Goal: Task Accomplishment & Management: Use online tool/utility

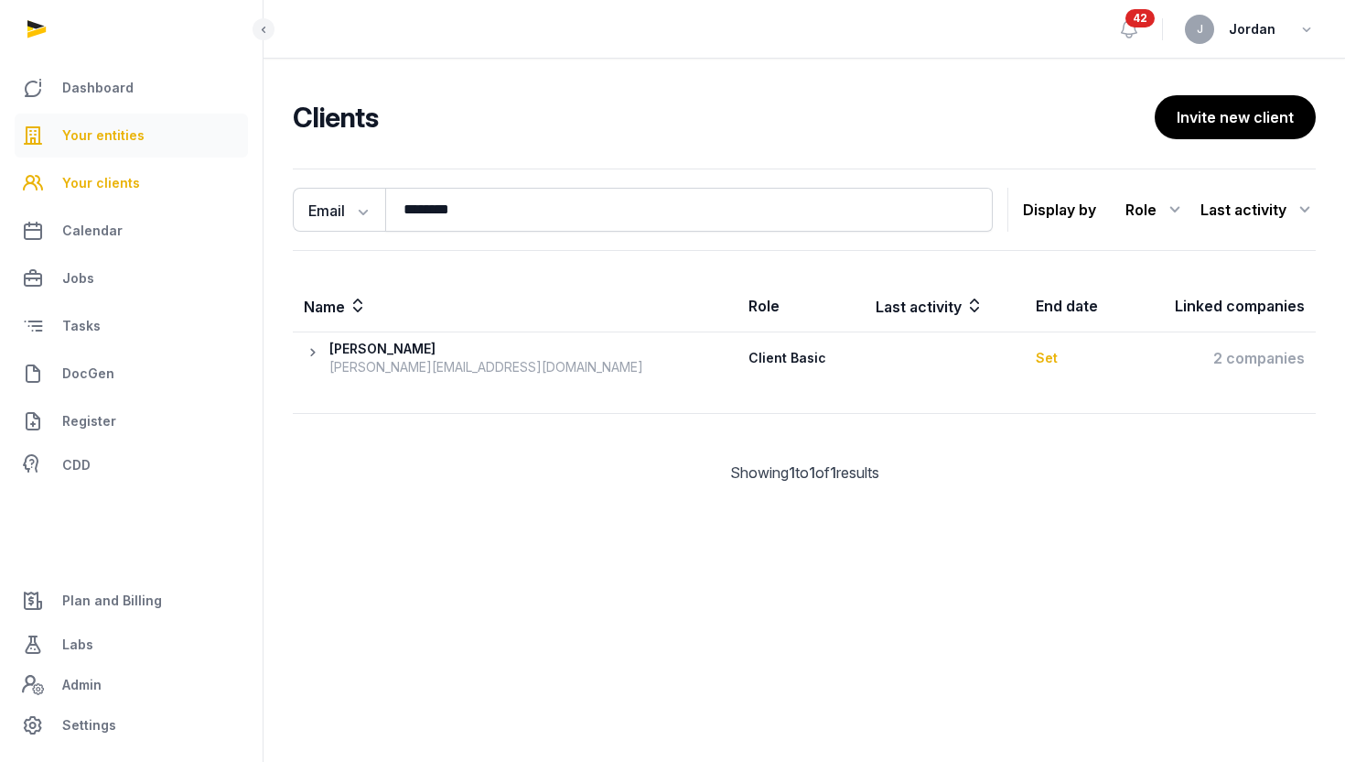
click at [160, 135] on link "Your entities" at bounding box center [131, 135] width 233 height 44
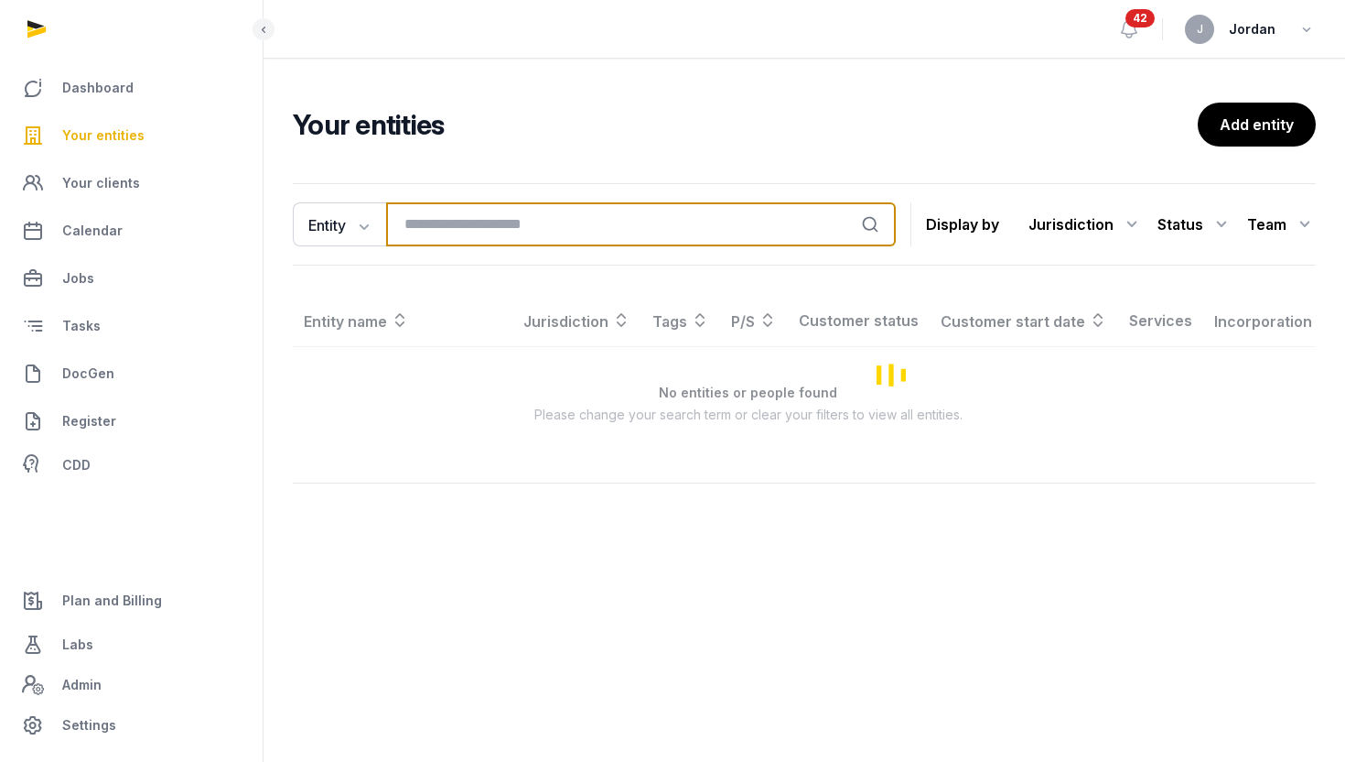
click at [410, 221] on input "search" at bounding box center [641, 224] width 510 height 44
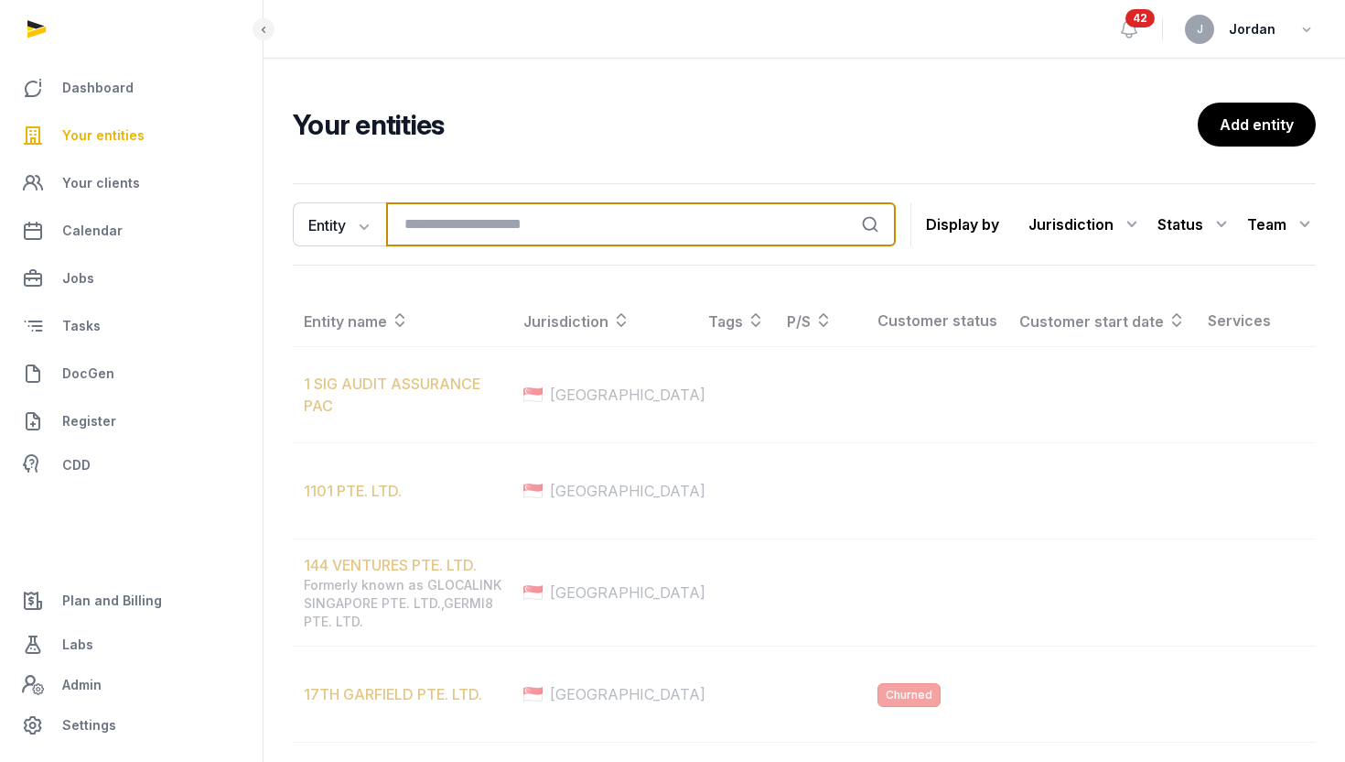
paste input "**********"
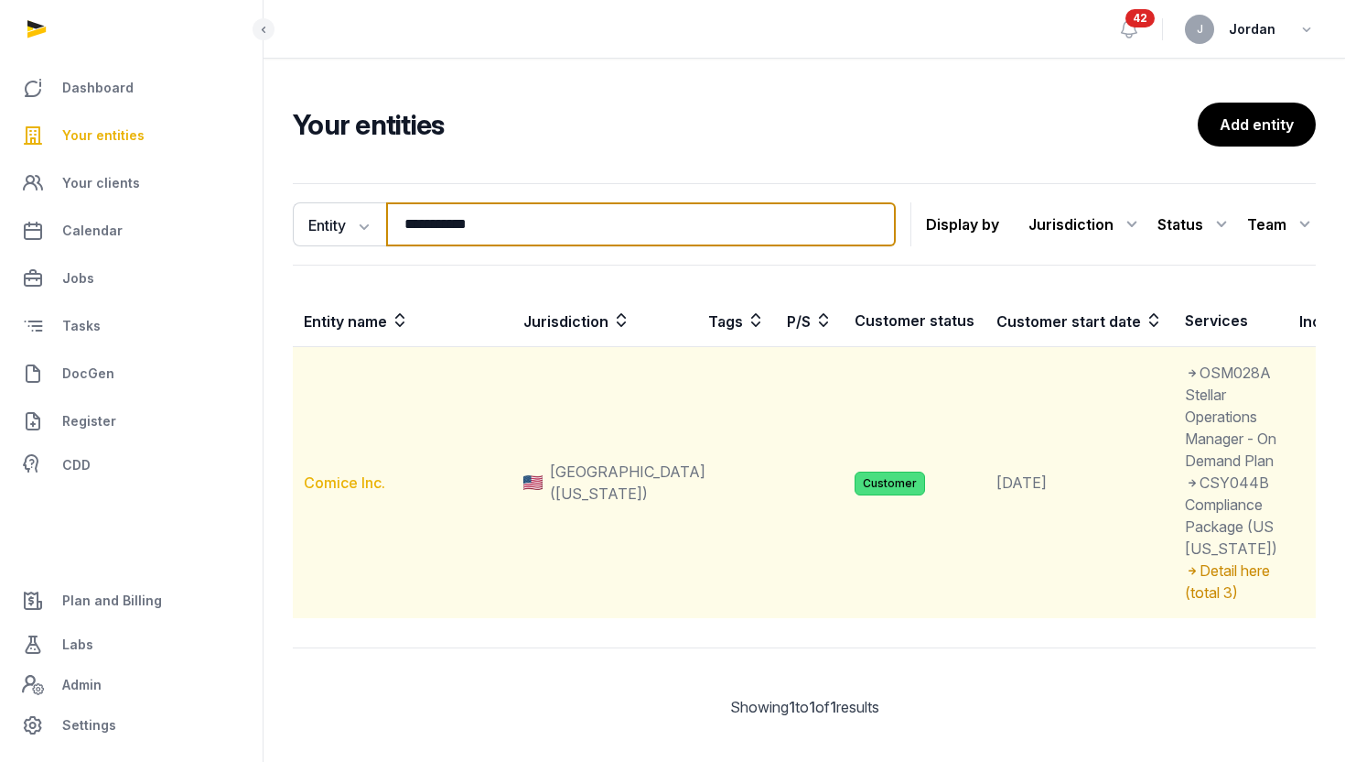
type input "**********"
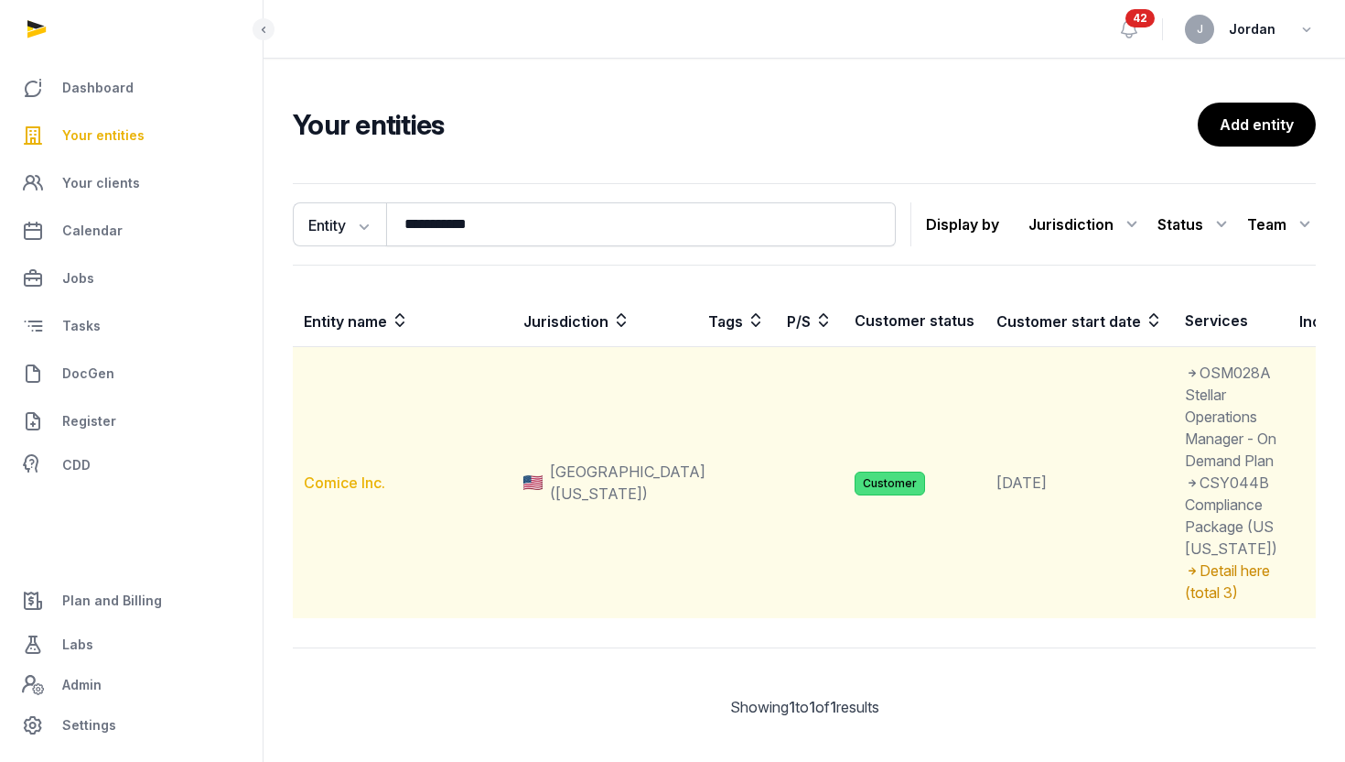
click at [360, 492] on link "Comice Inc." at bounding box center [344, 482] width 81 height 18
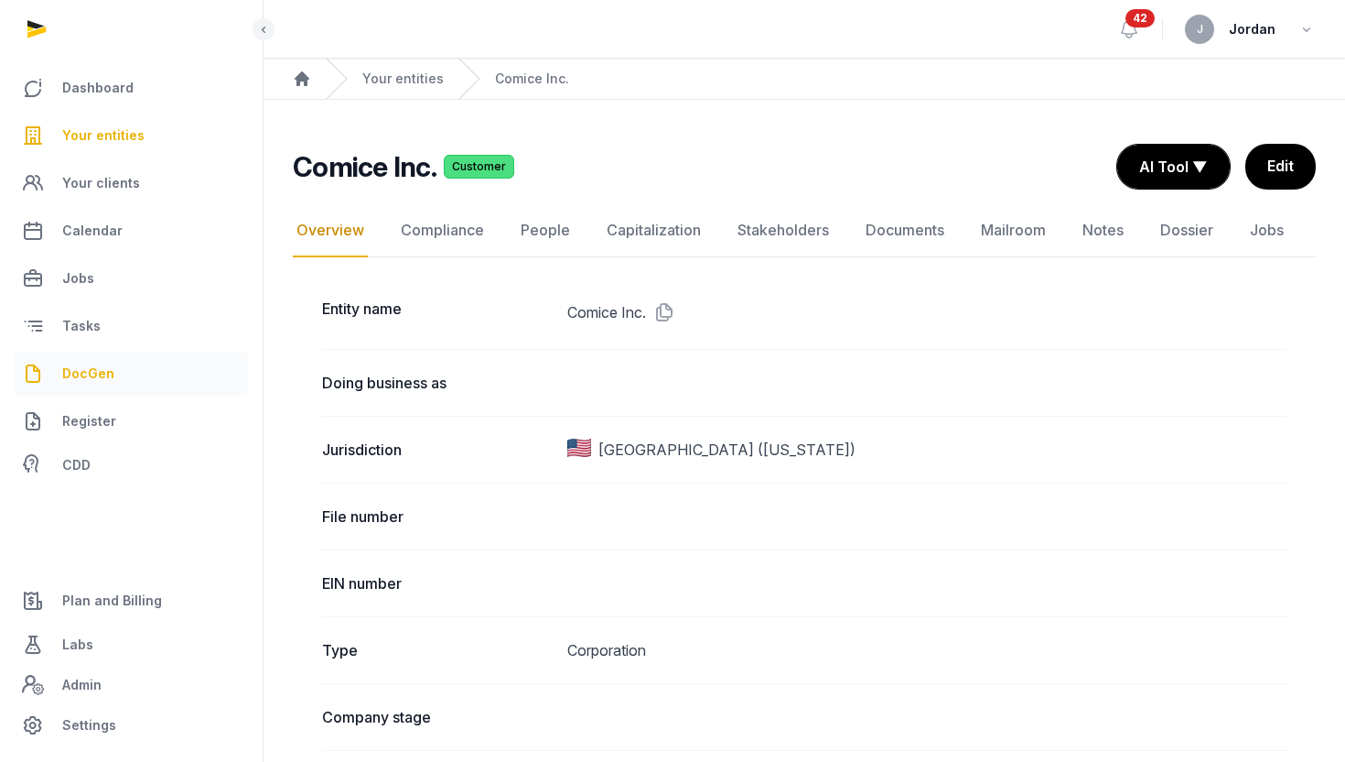
click at [149, 373] on link "DocGen" at bounding box center [131, 373] width 233 height 44
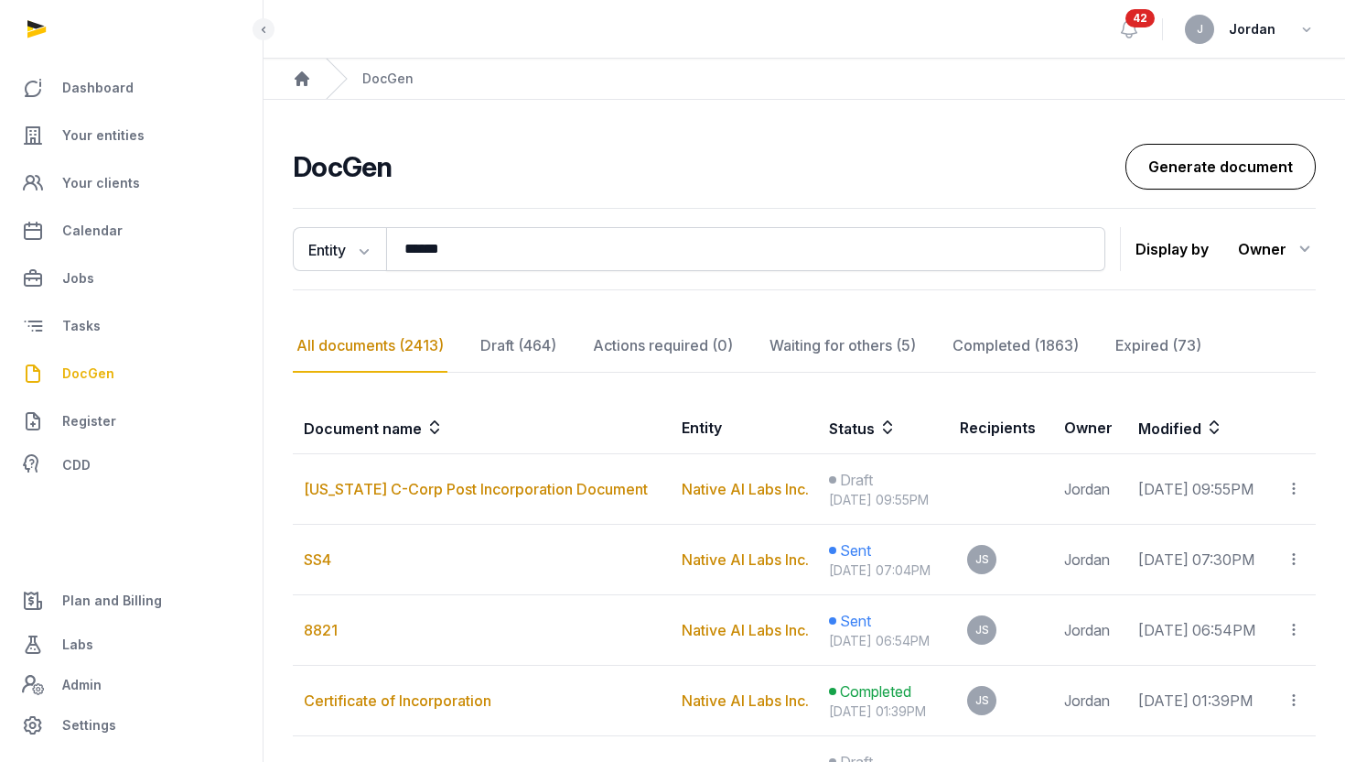
click at [1178, 157] on link "Generate document" at bounding box center [1221, 167] width 190 height 46
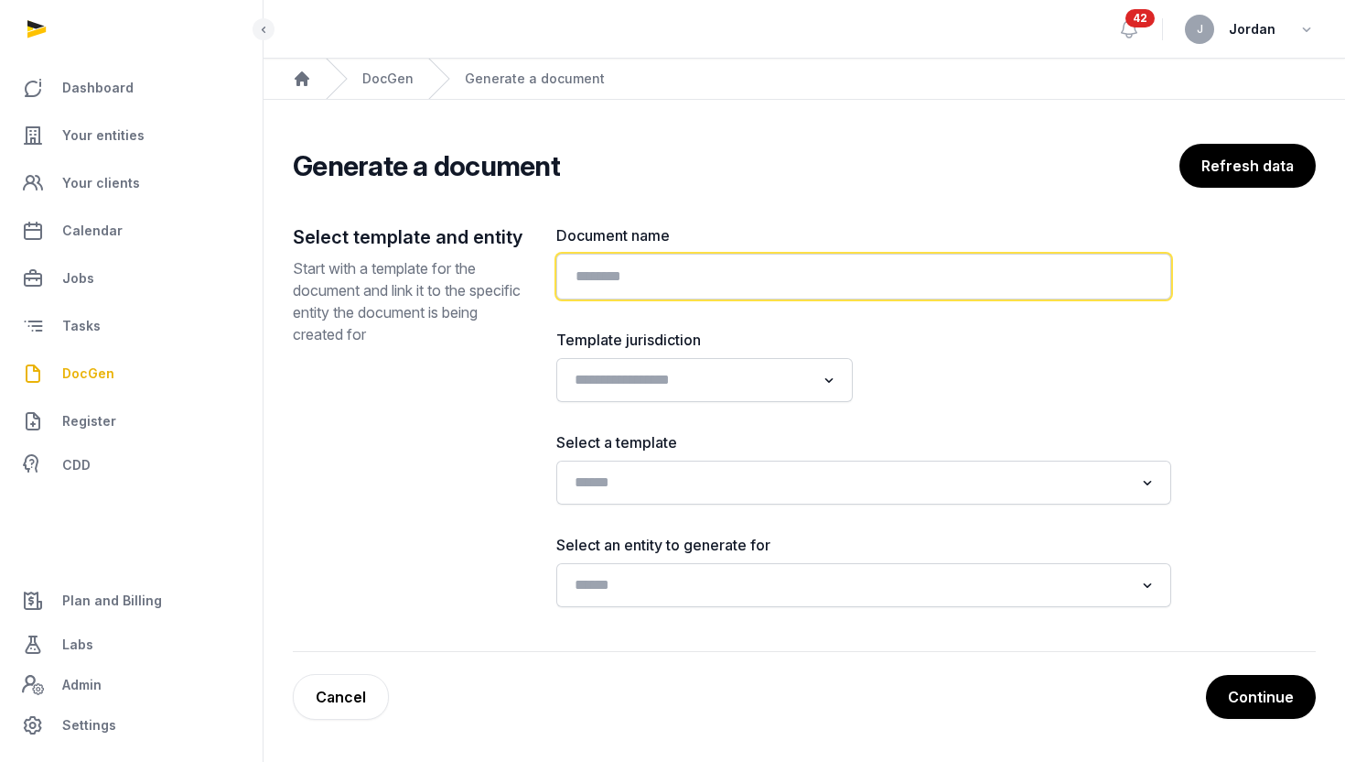
click at [849, 298] on input "text" at bounding box center [863, 277] width 615 height 46
type input "**********"
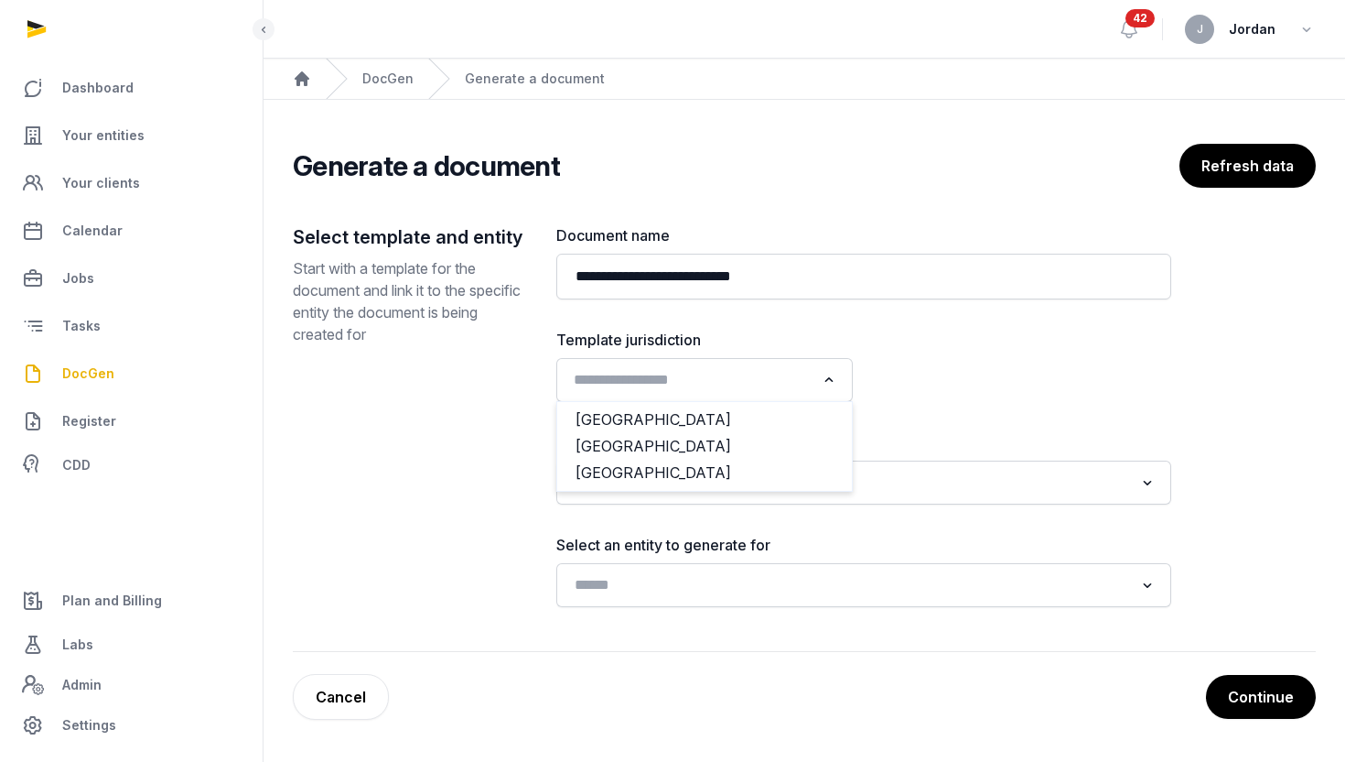
click at [782, 371] on input "Search for option" at bounding box center [691, 380] width 248 height 26
click at [731, 469] on li "[GEOGRAPHIC_DATA]" at bounding box center [704, 472] width 295 height 27
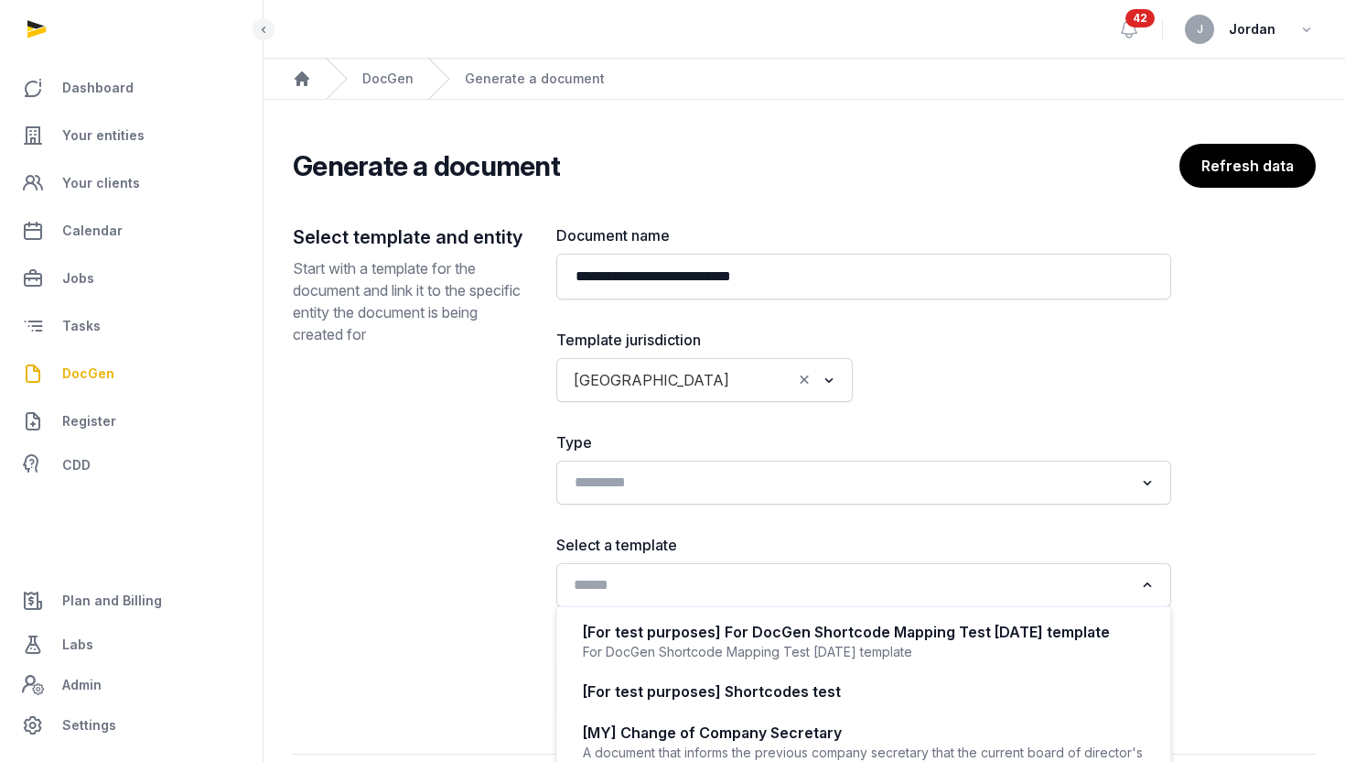
click at [697, 573] on input "Search for option" at bounding box center [850, 585] width 567 height 26
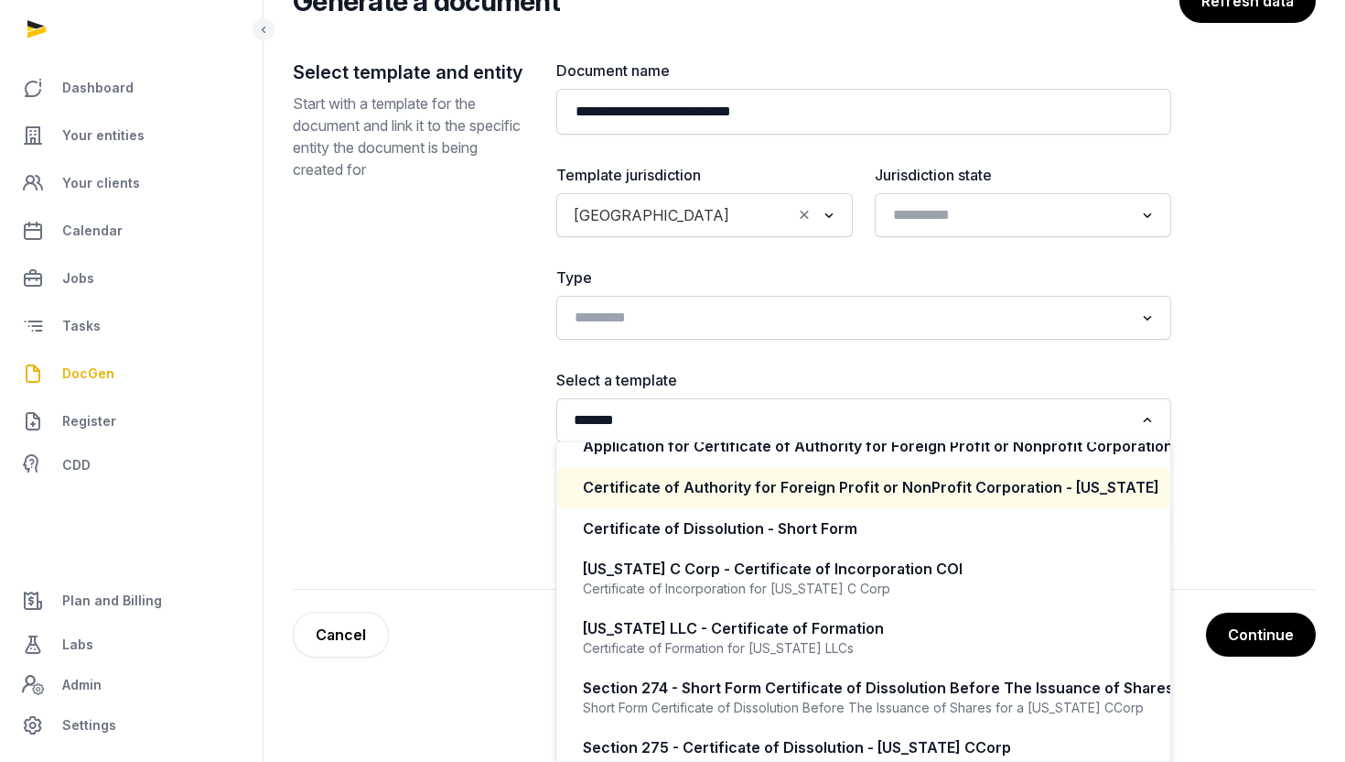
scroll to position [95, 0]
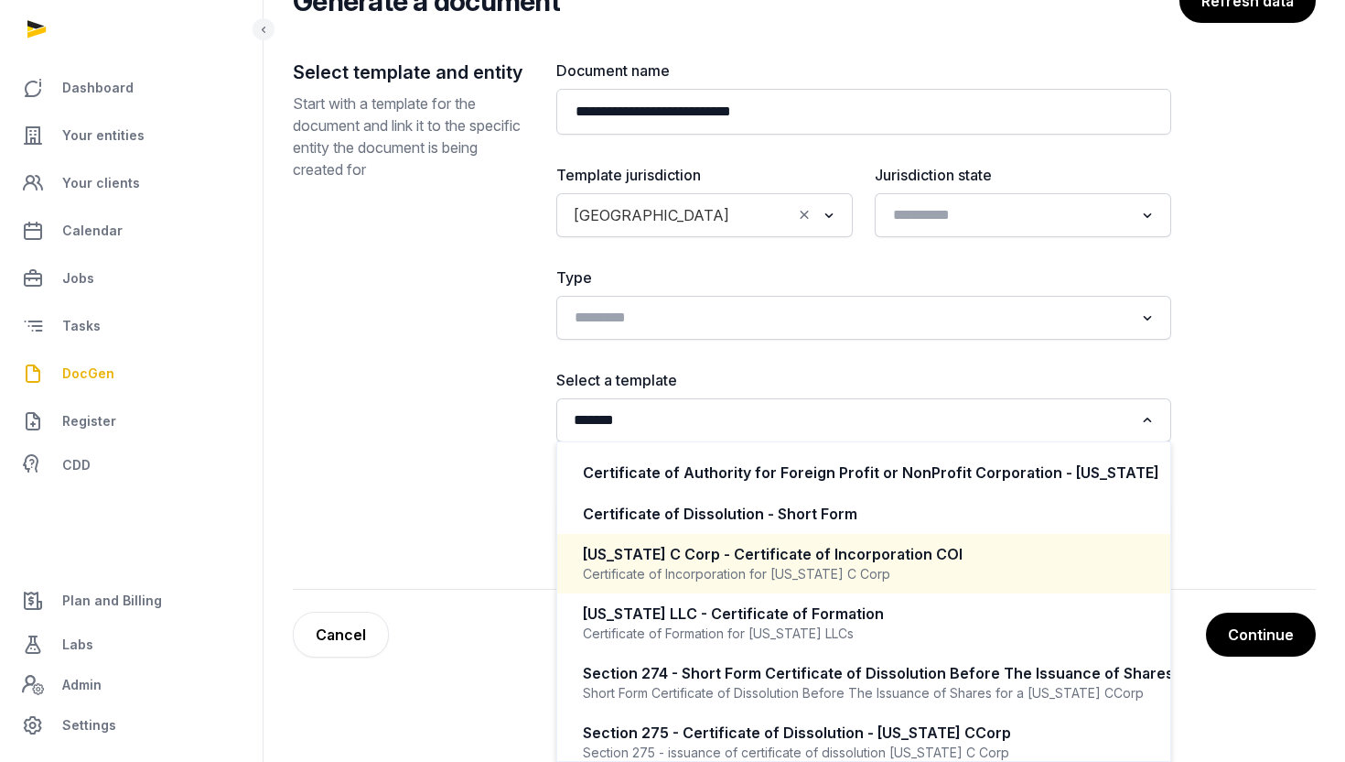
click at [799, 559] on div "[US_STATE] C Corp - Certificate of Incorporation COI" at bounding box center [864, 554] width 562 height 21
type input "*******"
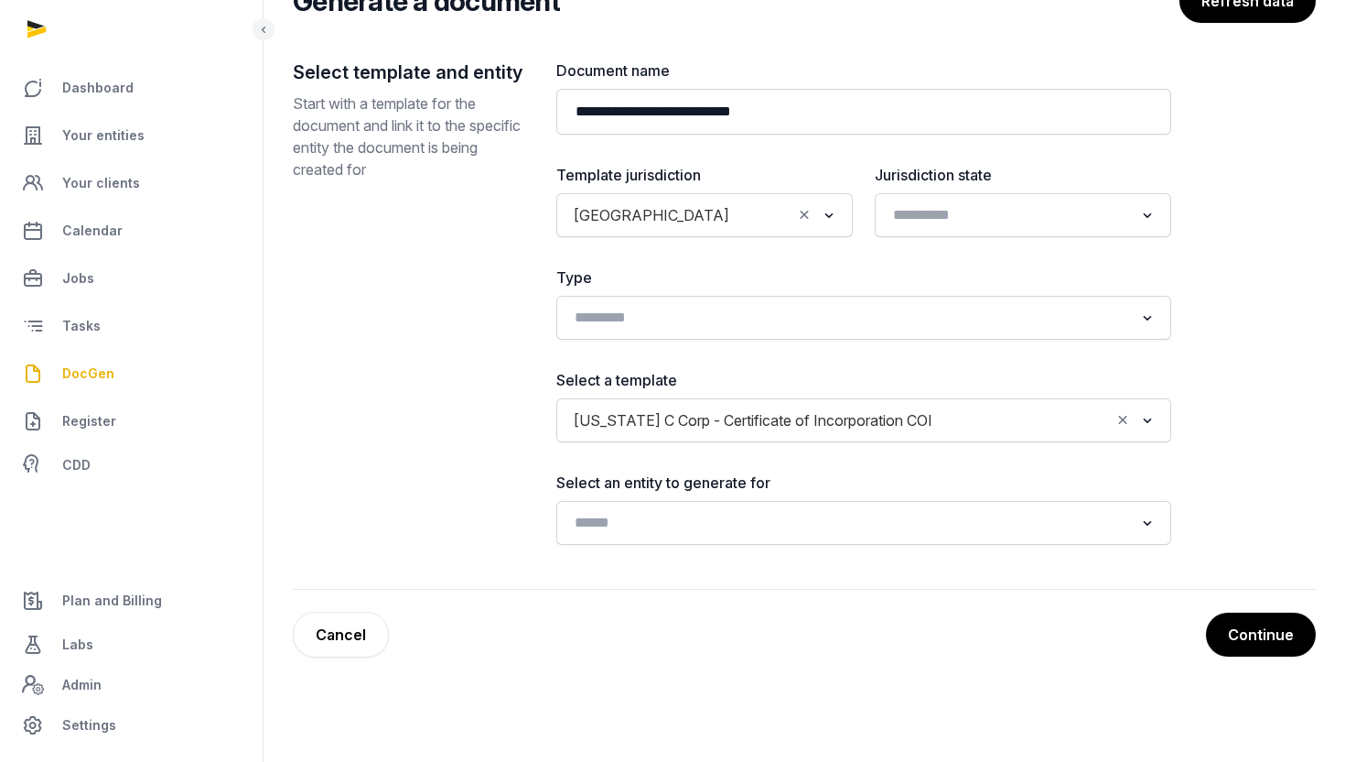
scroll to position [97, 0]
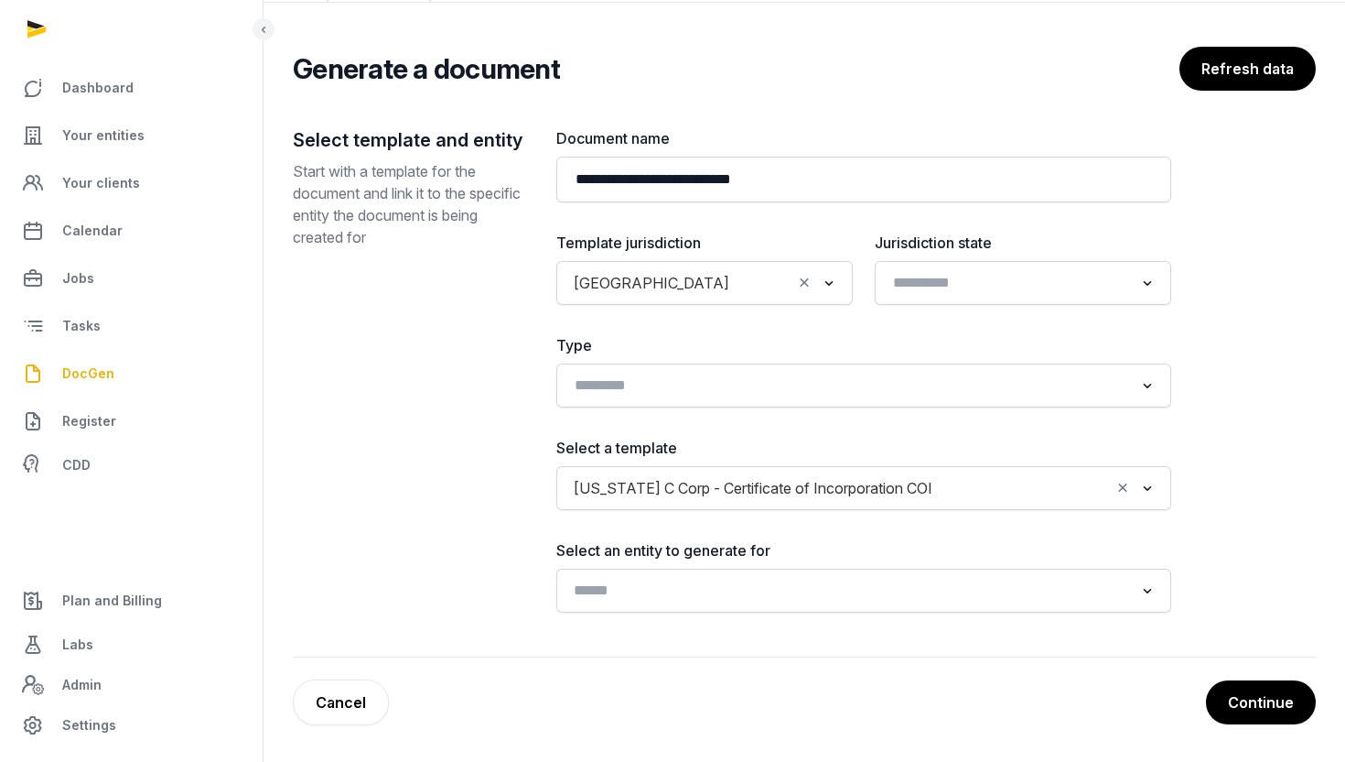
click at [930, 595] on input "Search for option" at bounding box center [850, 591] width 567 height 26
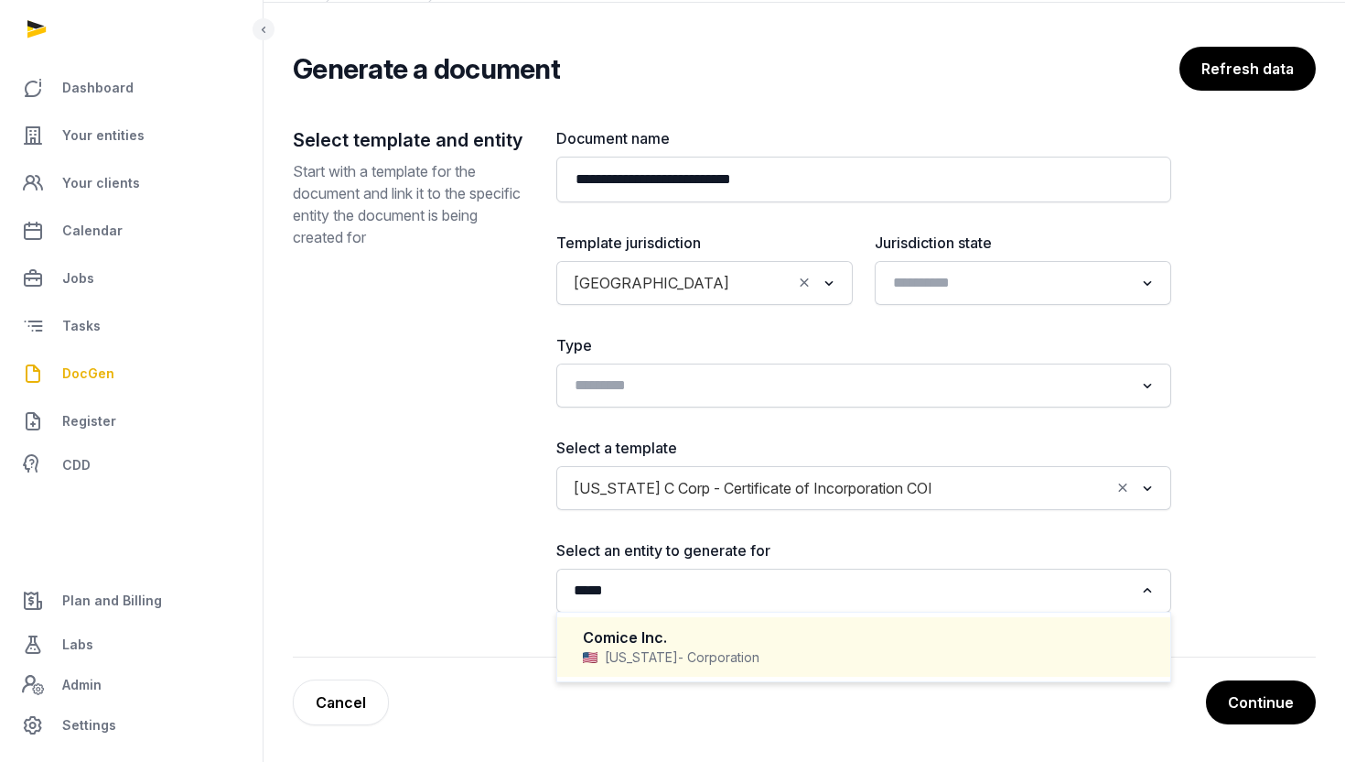
click at [615, 662] on div "[US_STATE] - Corporation" at bounding box center [864, 657] width 562 height 18
type input "*****"
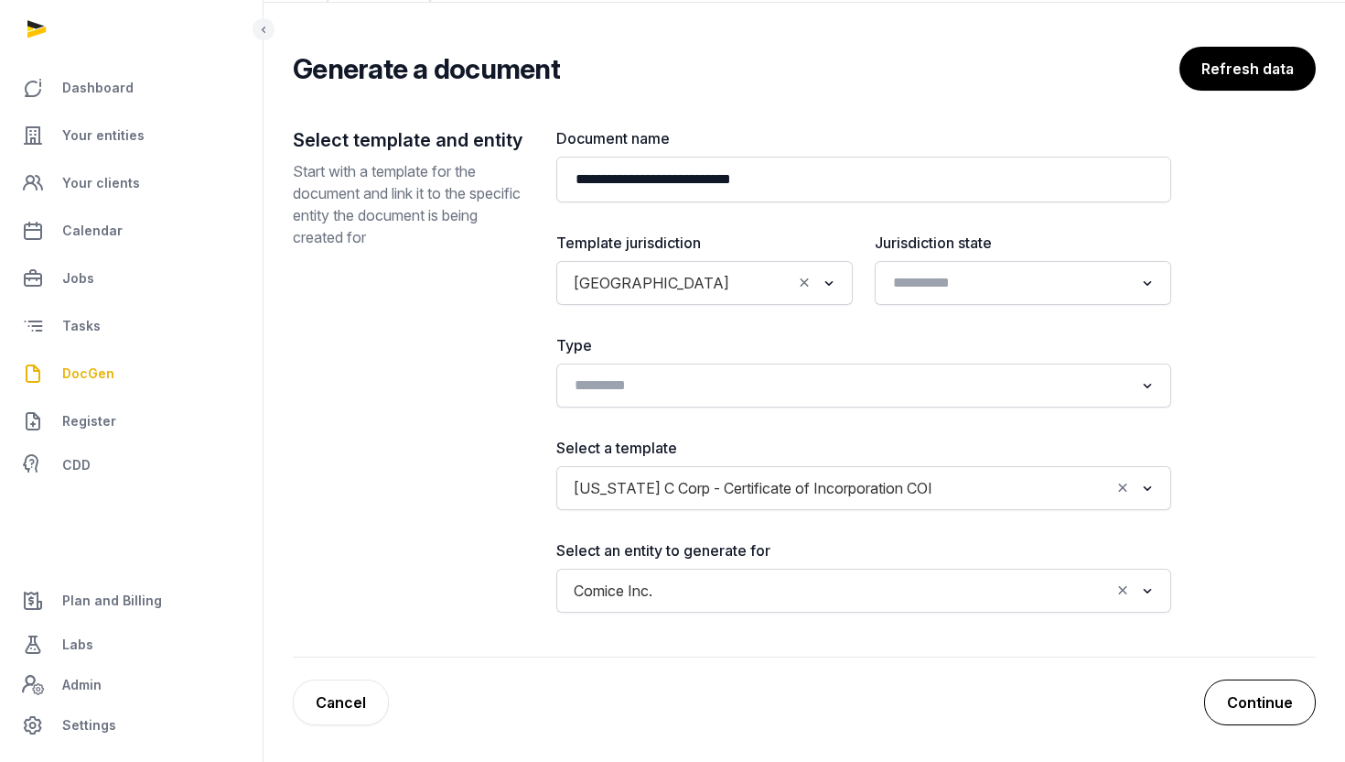
click at [1259, 708] on button "Continue" at bounding box center [1261, 702] width 112 height 46
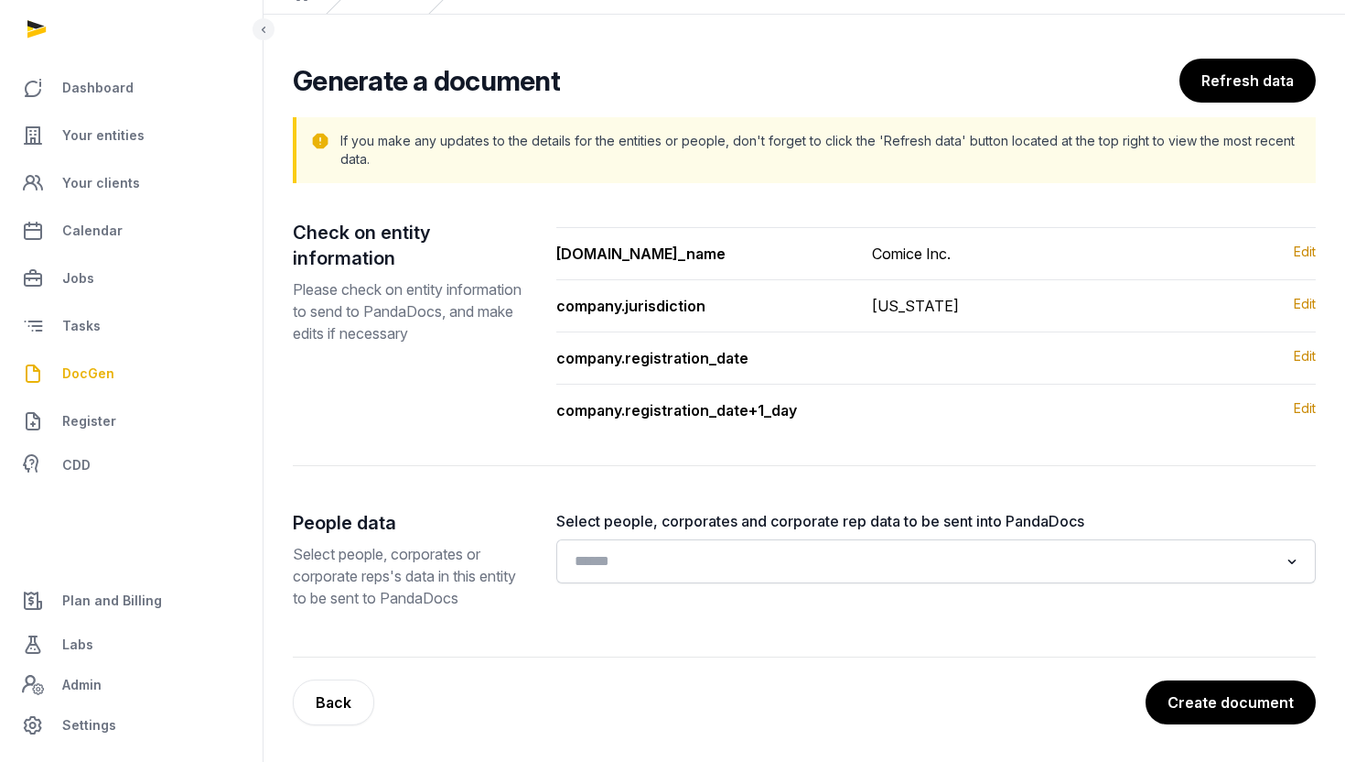
scroll to position [85, 0]
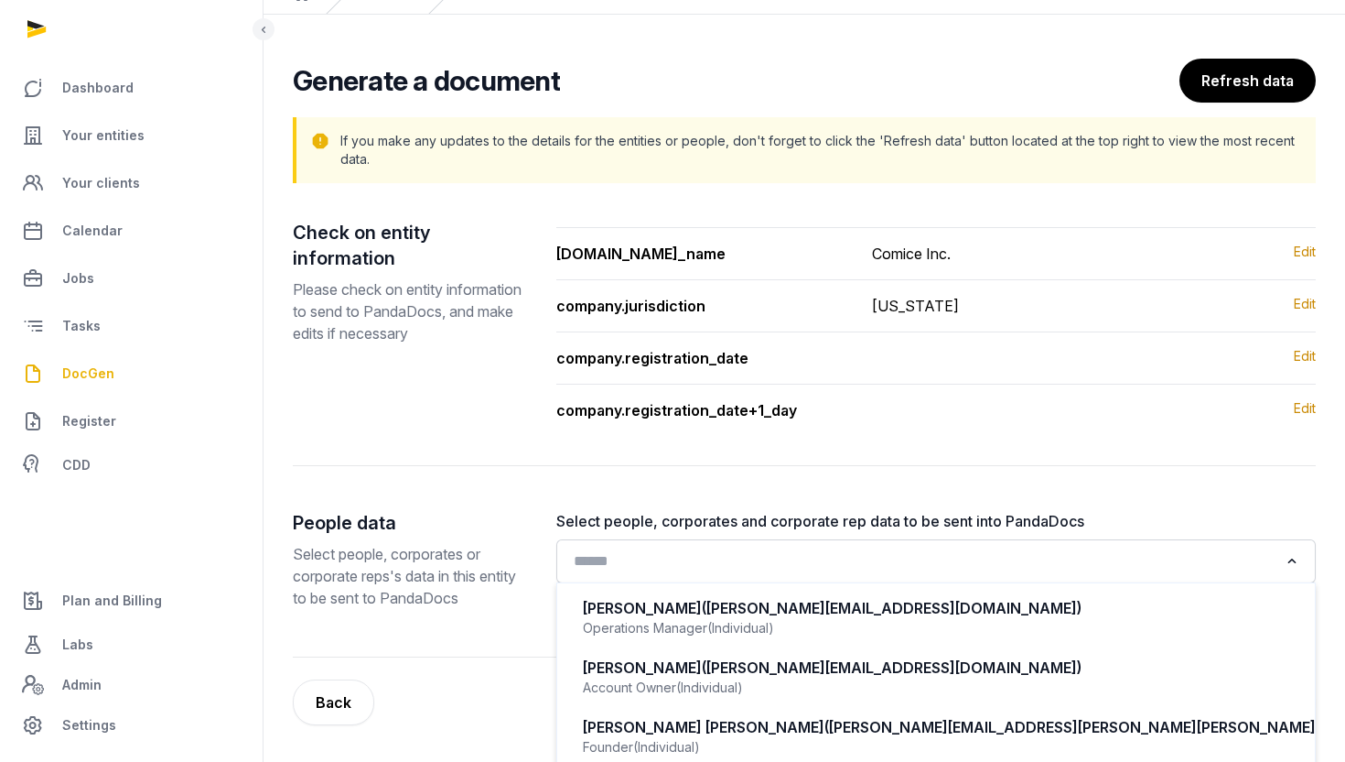
click at [1054, 559] on input "Search for option" at bounding box center [923, 561] width 712 height 26
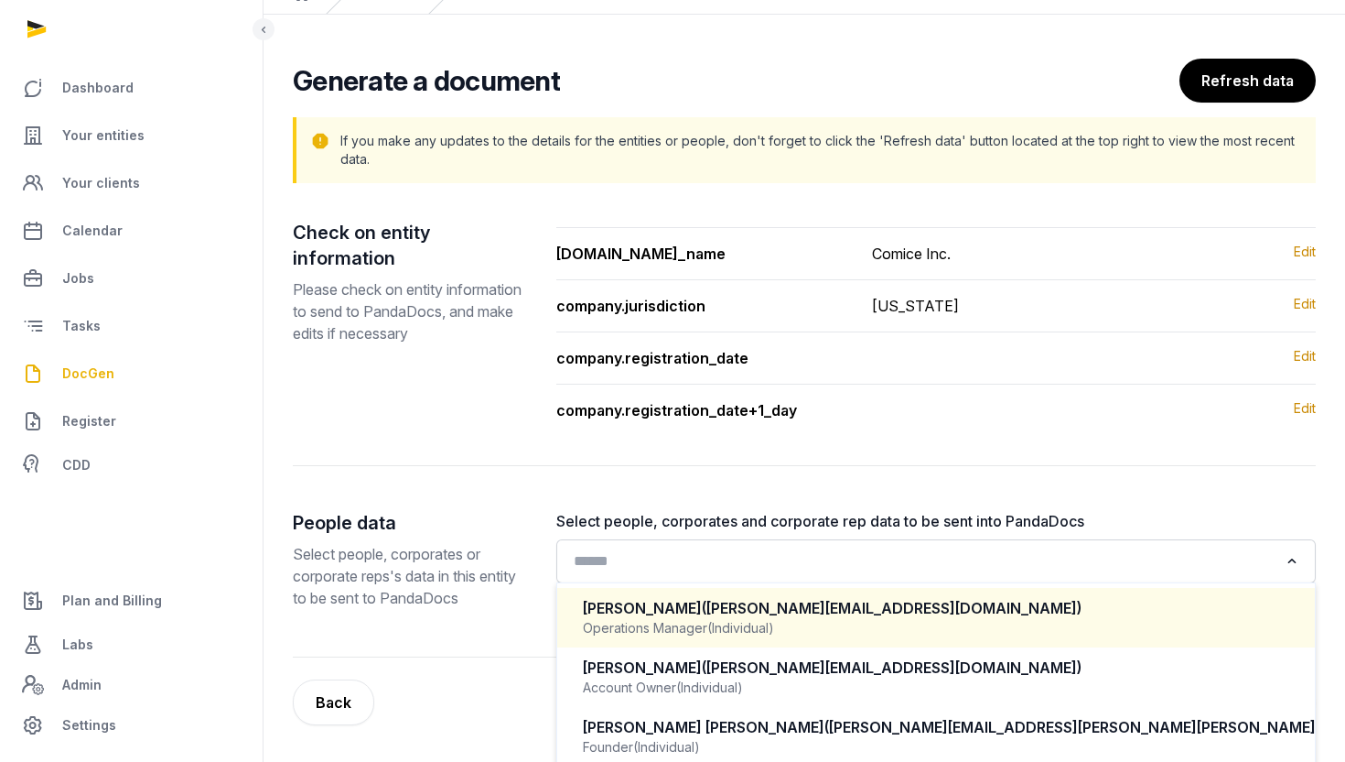
scroll to position [94, 0]
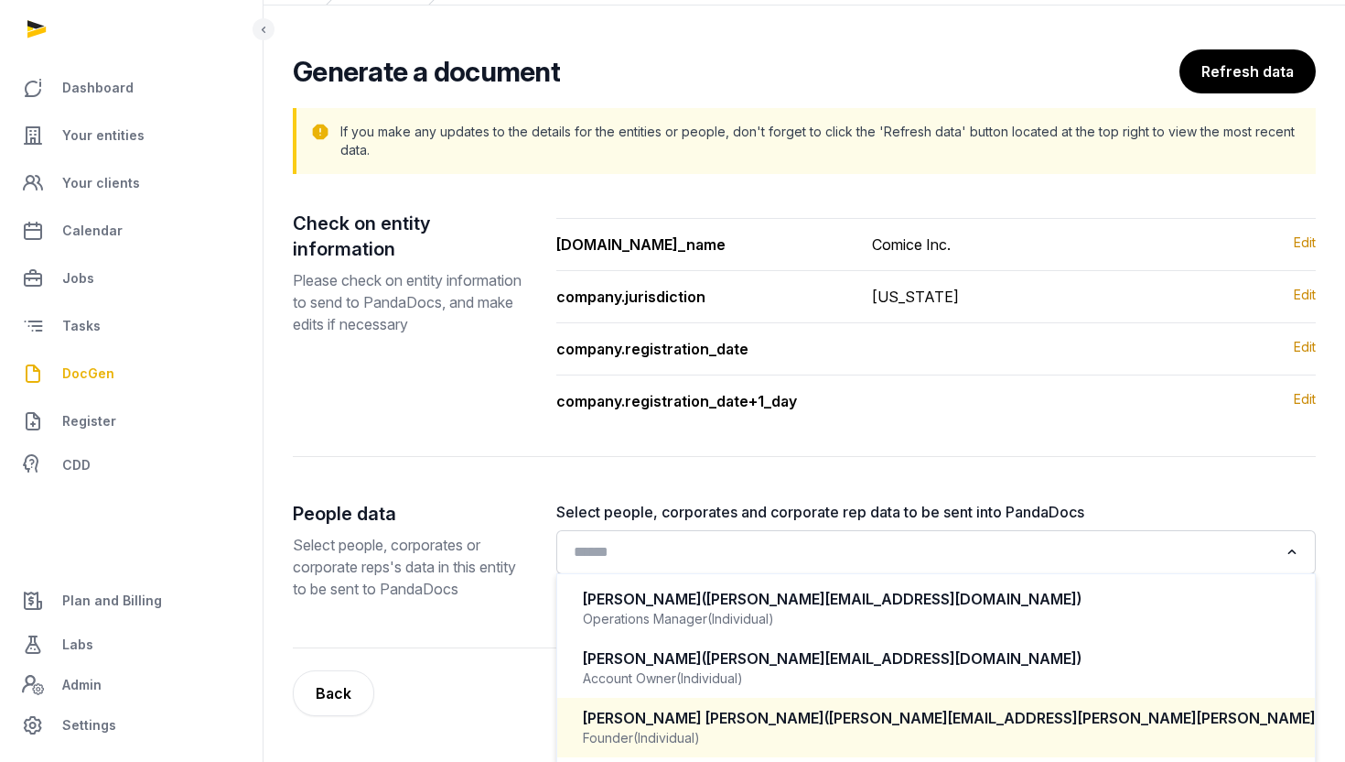
click at [848, 713] on div "[PERSON_NAME] [PERSON_NAME] ([PERSON_NAME][EMAIL_ADDRESS][PERSON_NAME][PERSON_N…" at bounding box center [937, 718] width 708 height 21
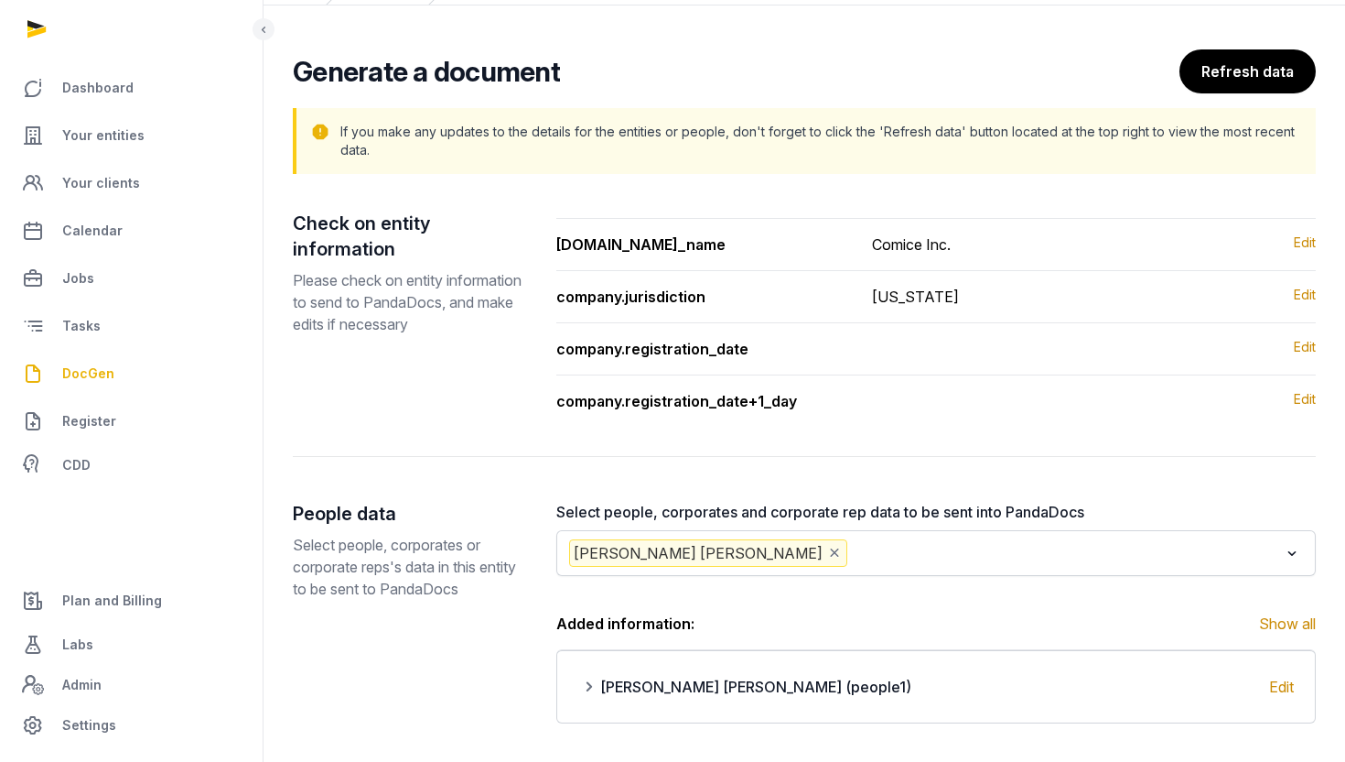
scroll to position [205, 0]
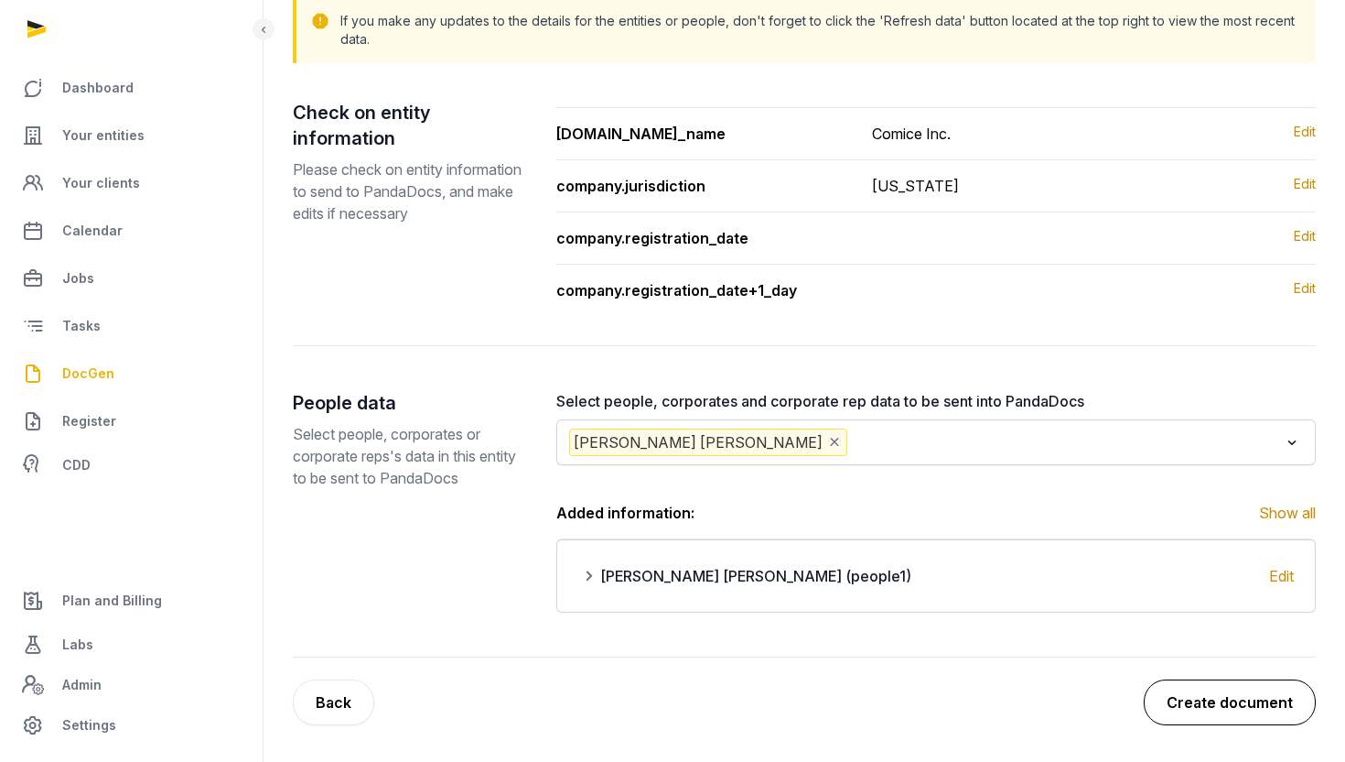
click at [1237, 711] on button "Create document" at bounding box center [1230, 702] width 172 height 46
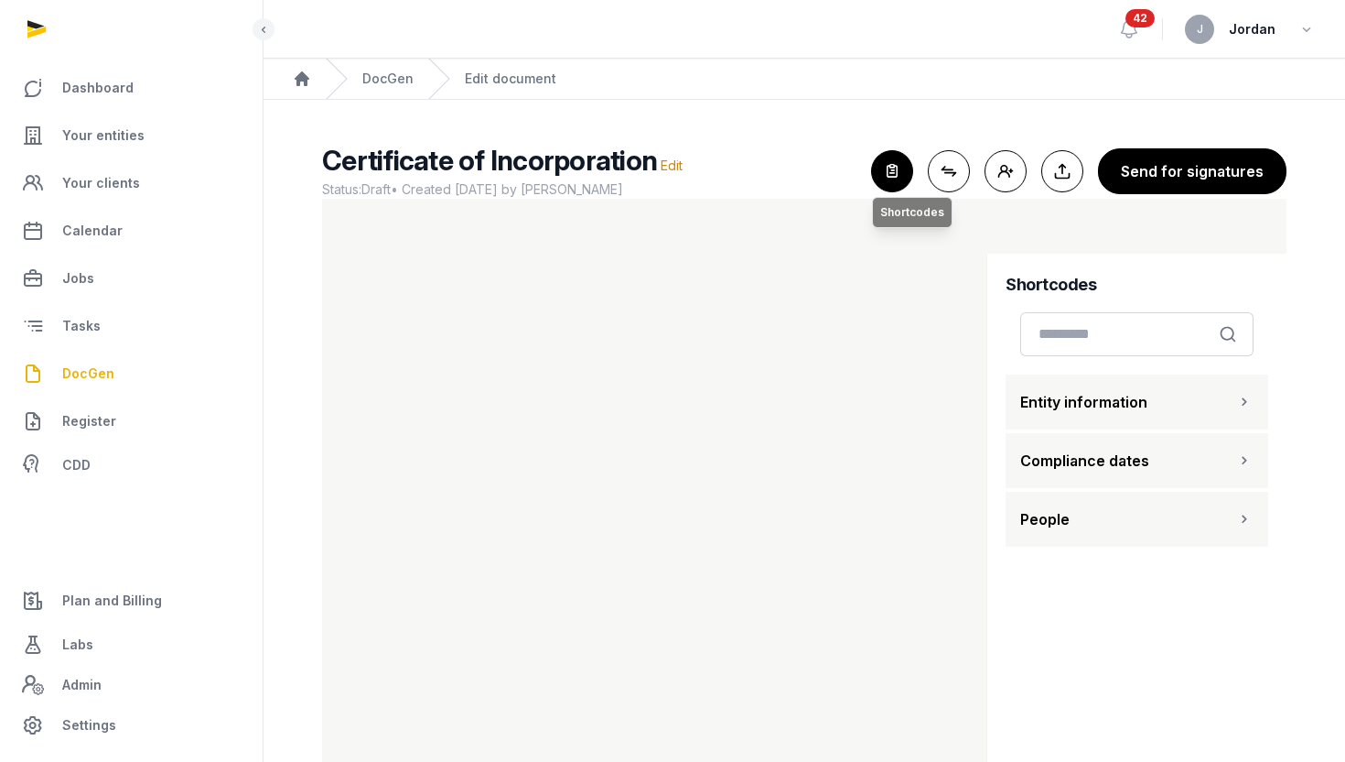
click at [897, 170] on icon "button" at bounding box center [892, 171] width 40 height 40
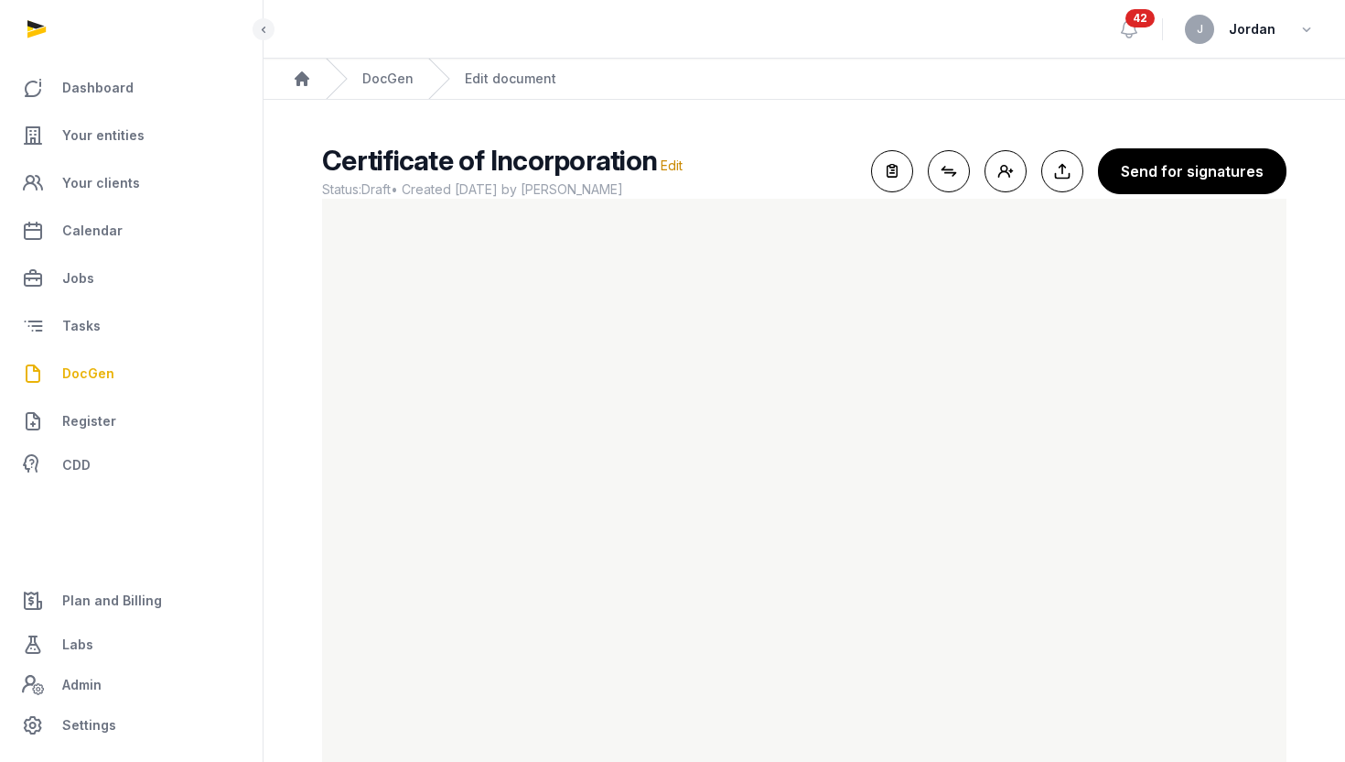
scroll to position [45, 0]
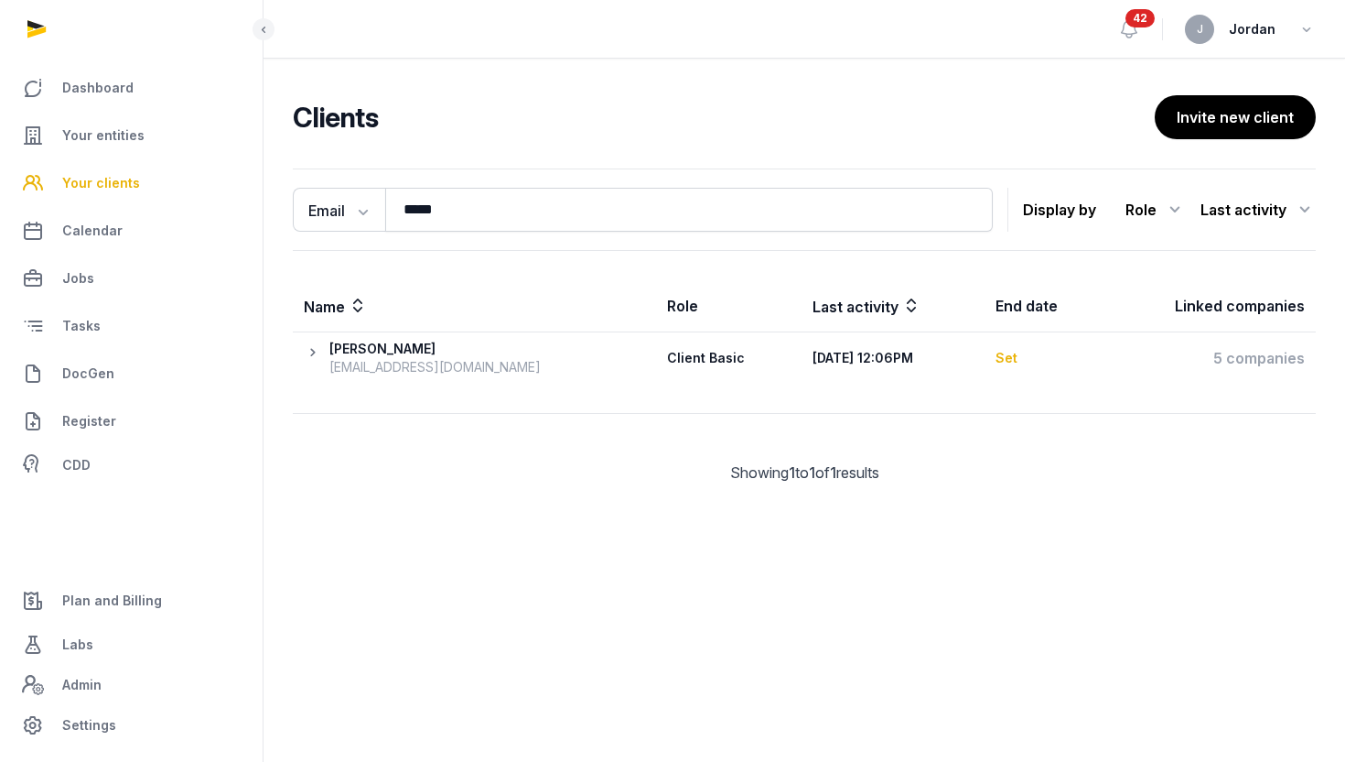
click at [121, 179] on span "Your clients" at bounding box center [101, 183] width 78 height 22
click at [121, 141] on span "Your entities" at bounding box center [103, 135] width 82 height 22
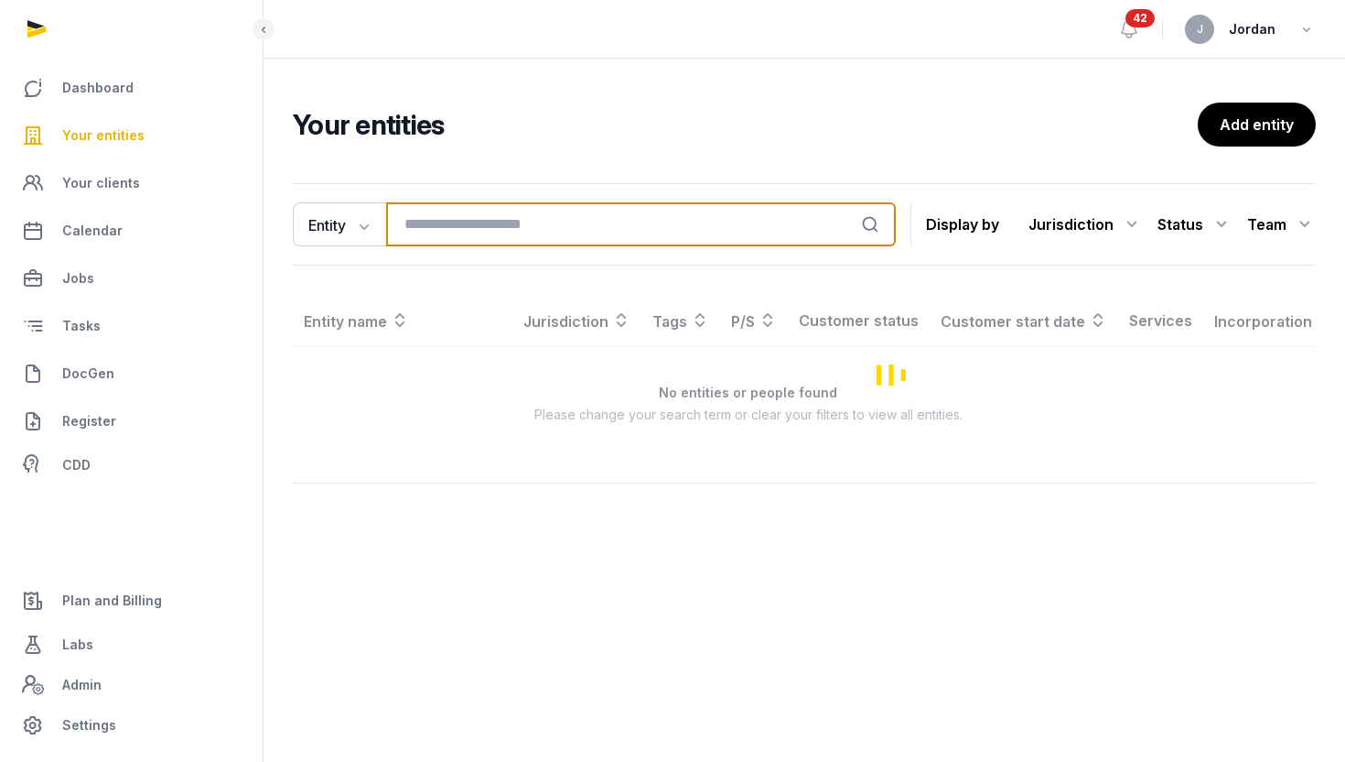
click at [430, 224] on input "search" at bounding box center [641, 224] width 510 height 44
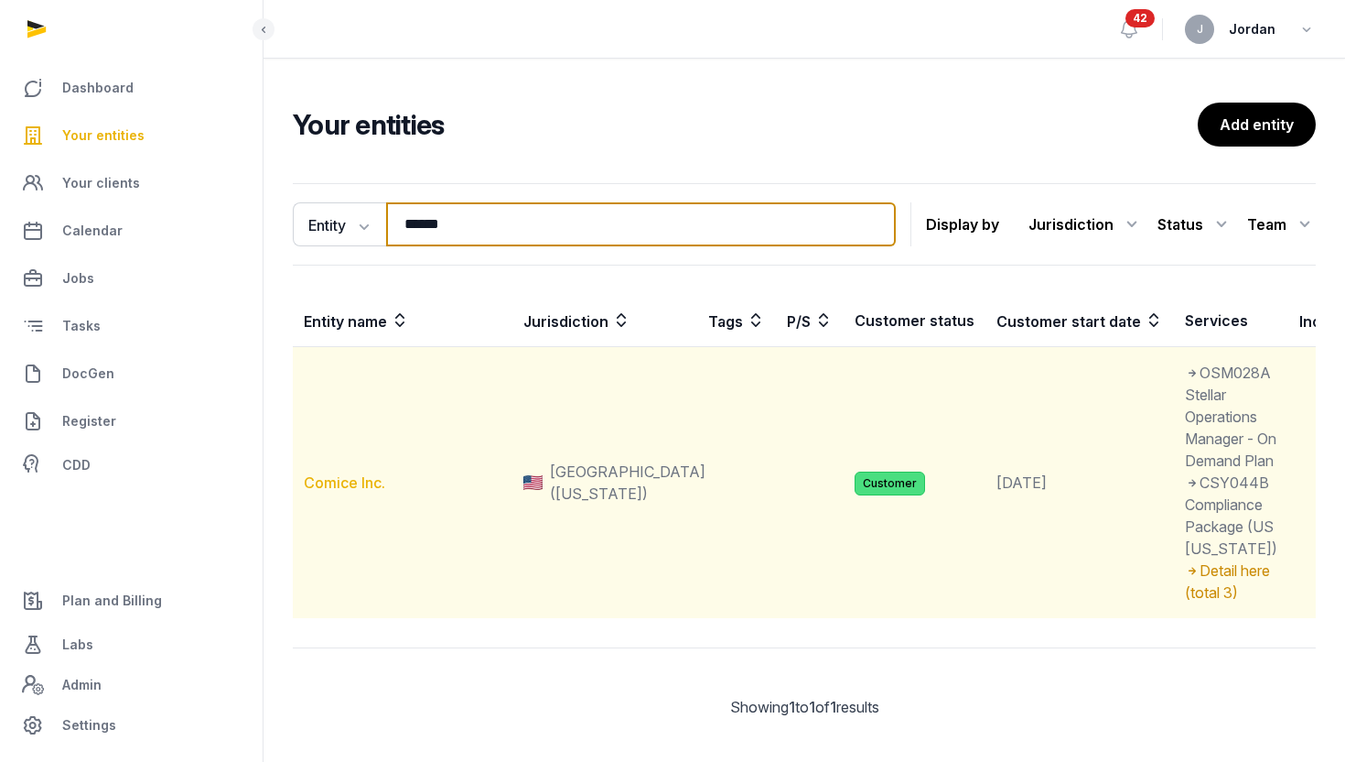
type input "******"
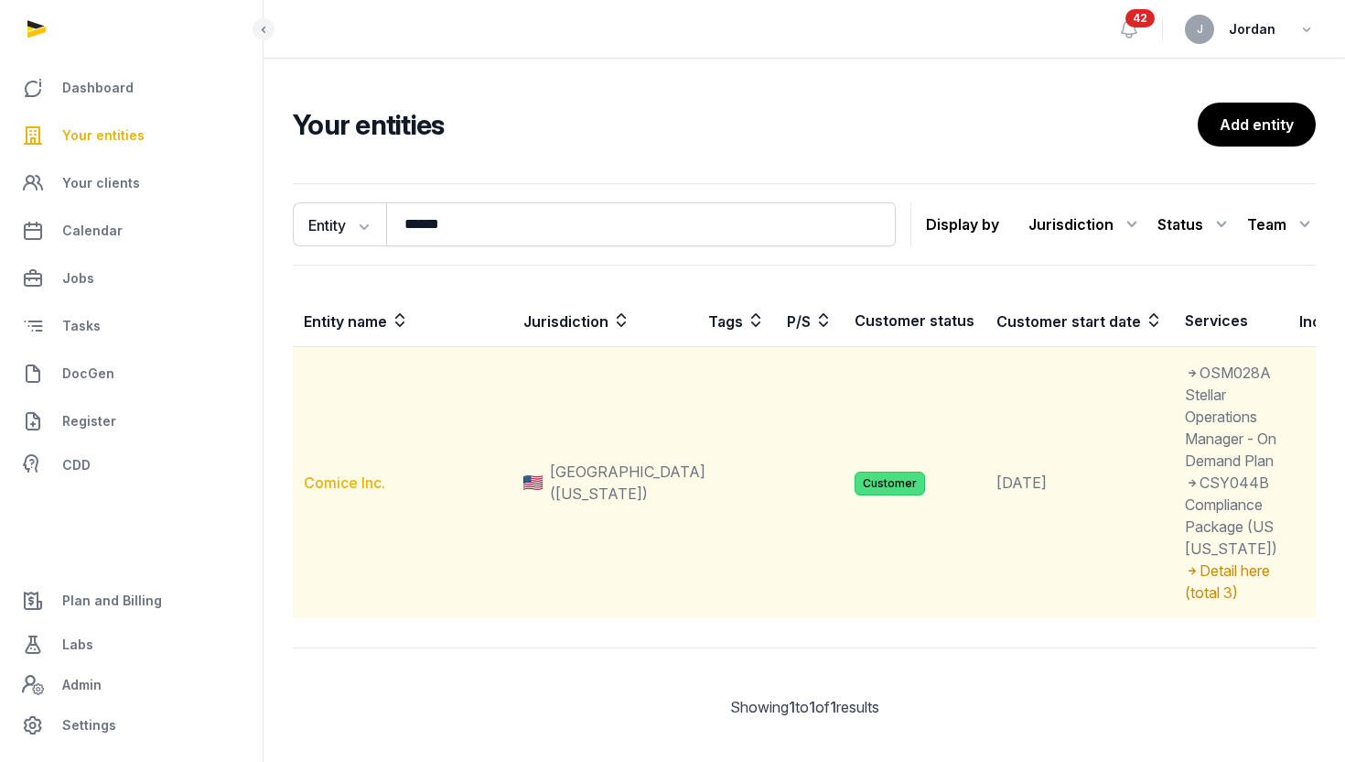
click at [336, 492] on link "Comice Inc." at bounding box center [344, 482] width 81 height 18
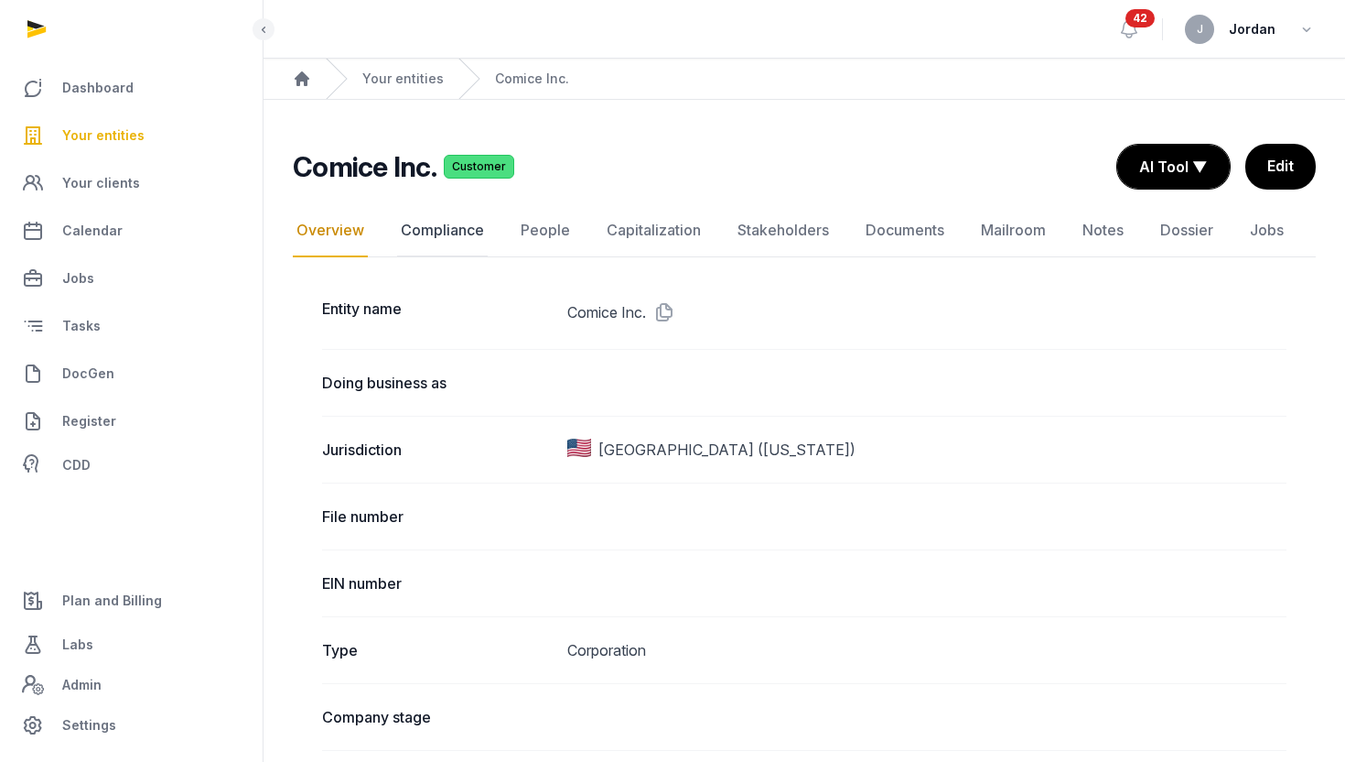
click at [438, 221] on link "Compliance" at bounding box center [442, 230] width 91 height 53
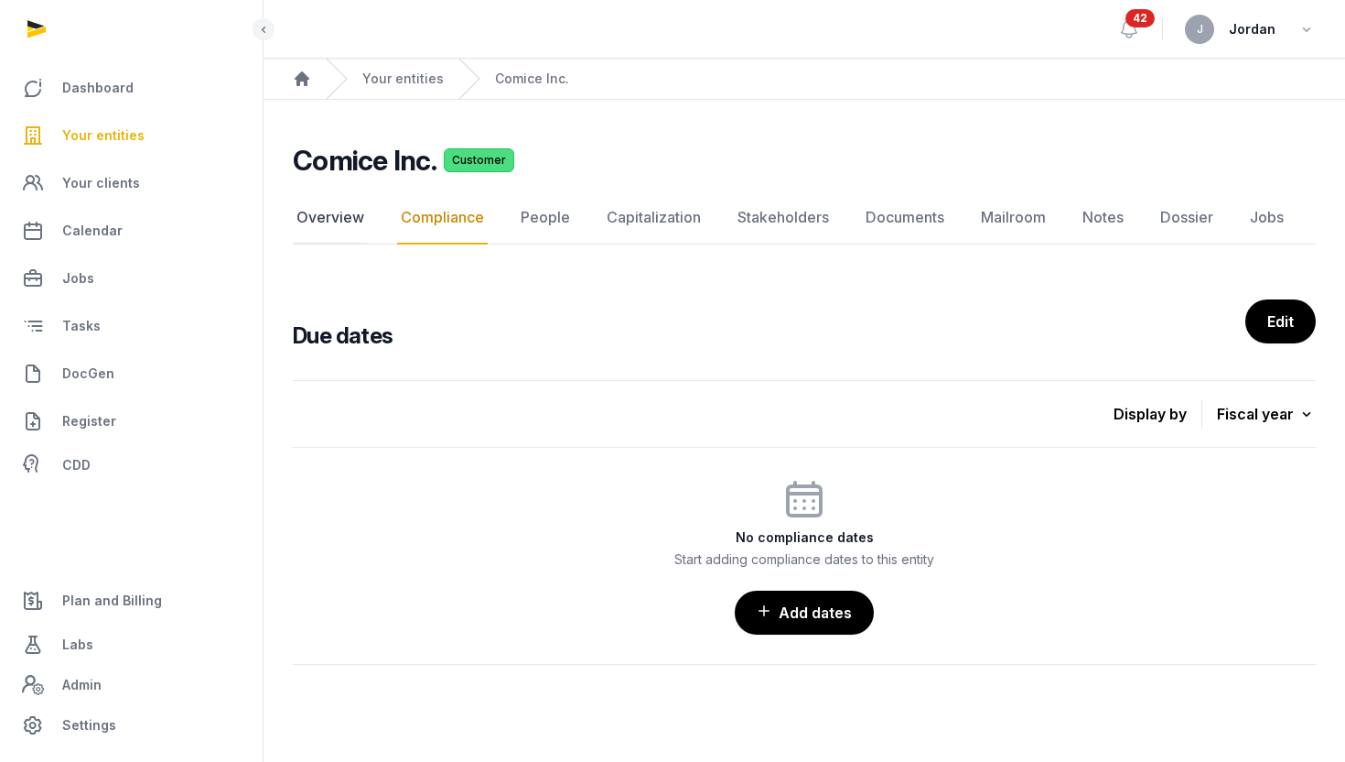
click at [345, 215] on link "Overview" at bounding box center [330, 217] width 75 height 53
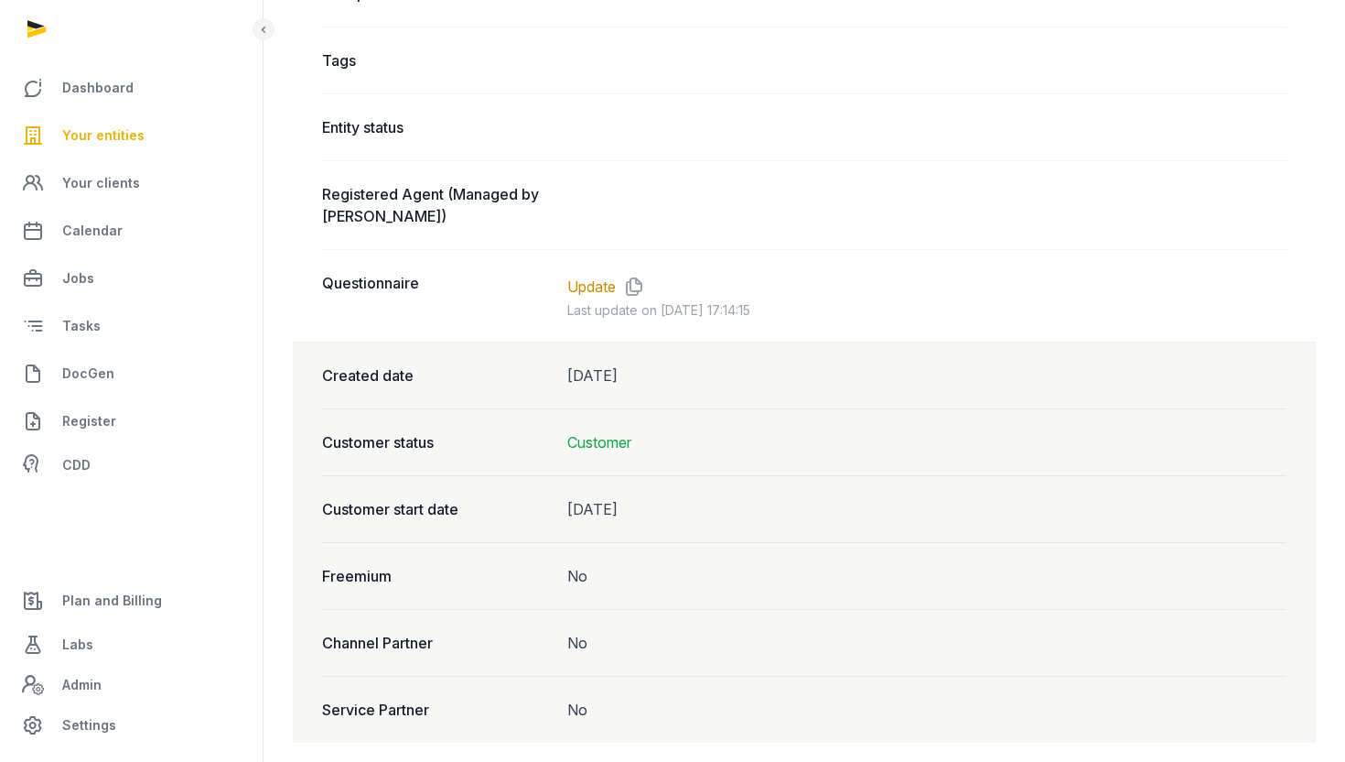
scroll to position [1451, 0]
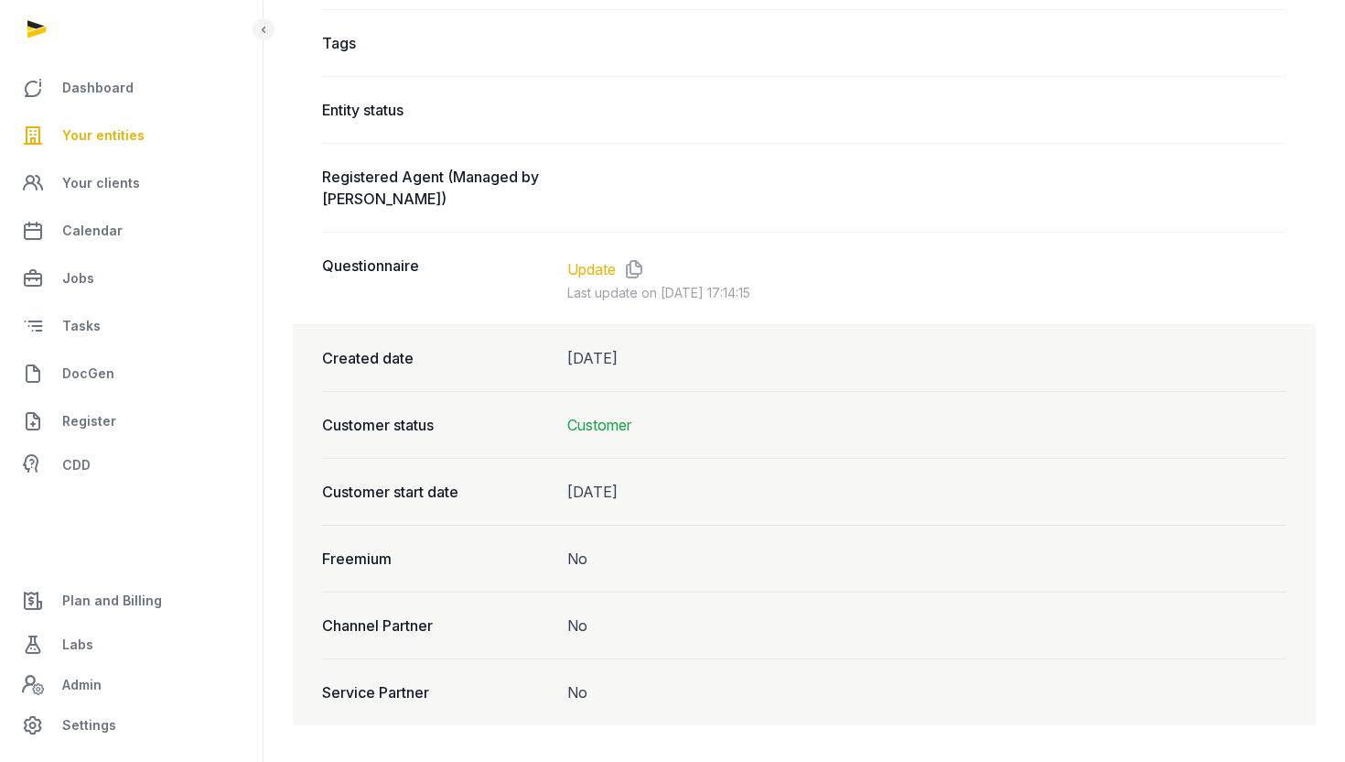
click at [599, 268] on link "Update" at bounding box center [591, 269] width 49 height 22
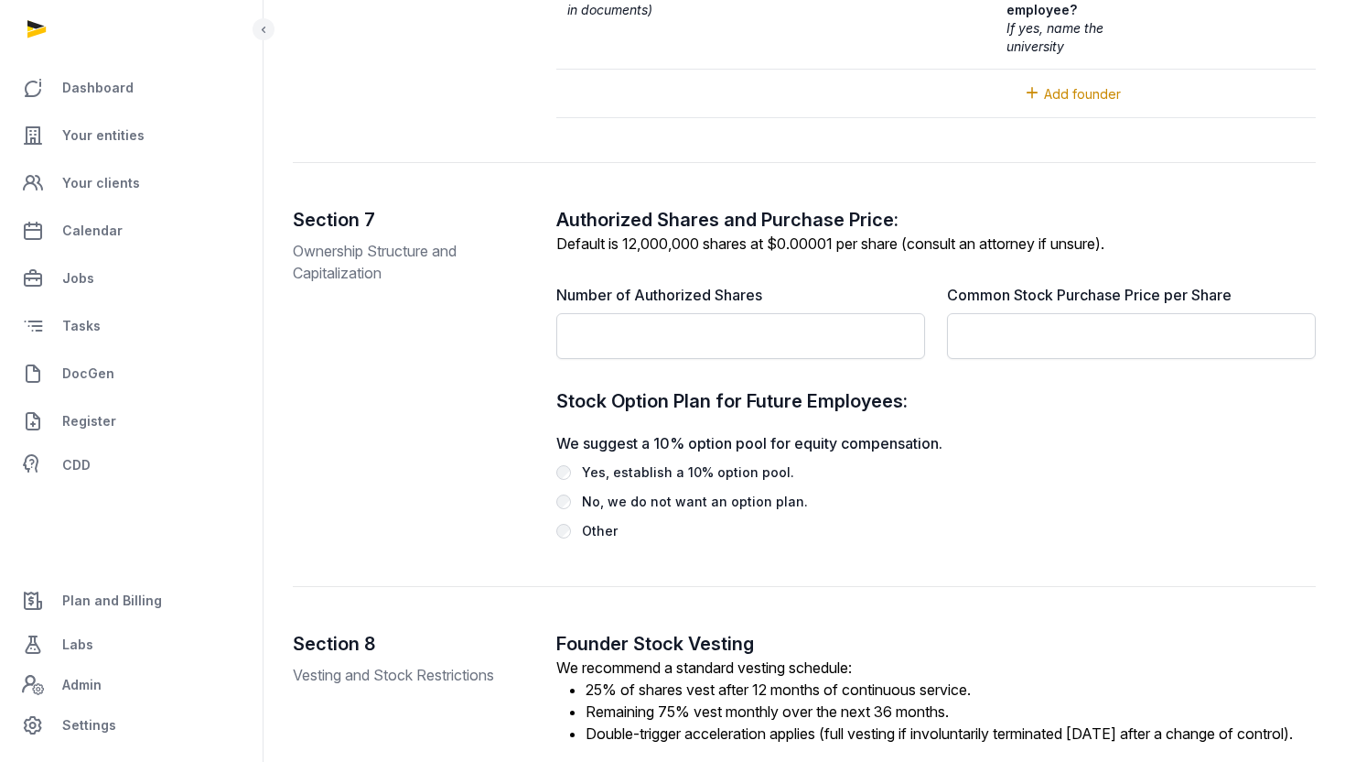
scroll to position [3816, 0]
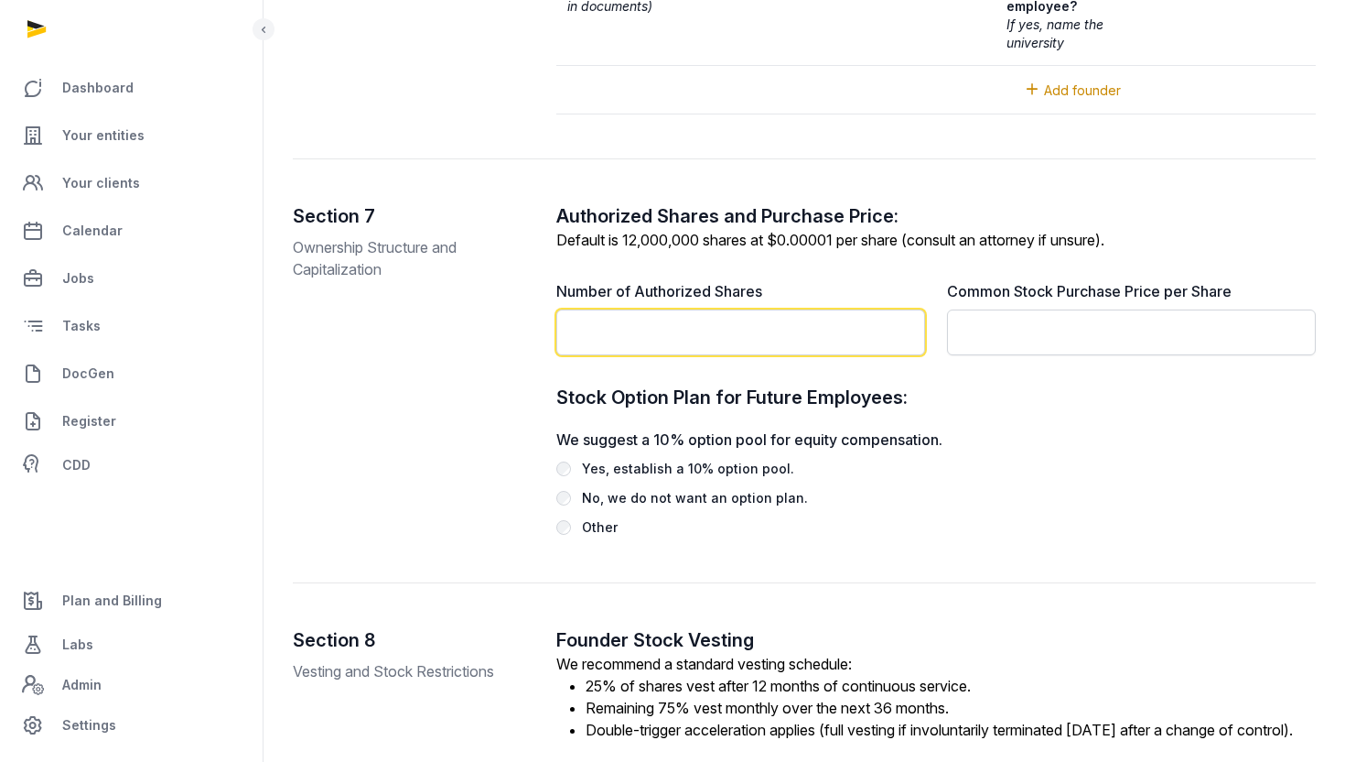
click at [746, 330] on input "text" at bounding box center [740, 332] width 369 height 46
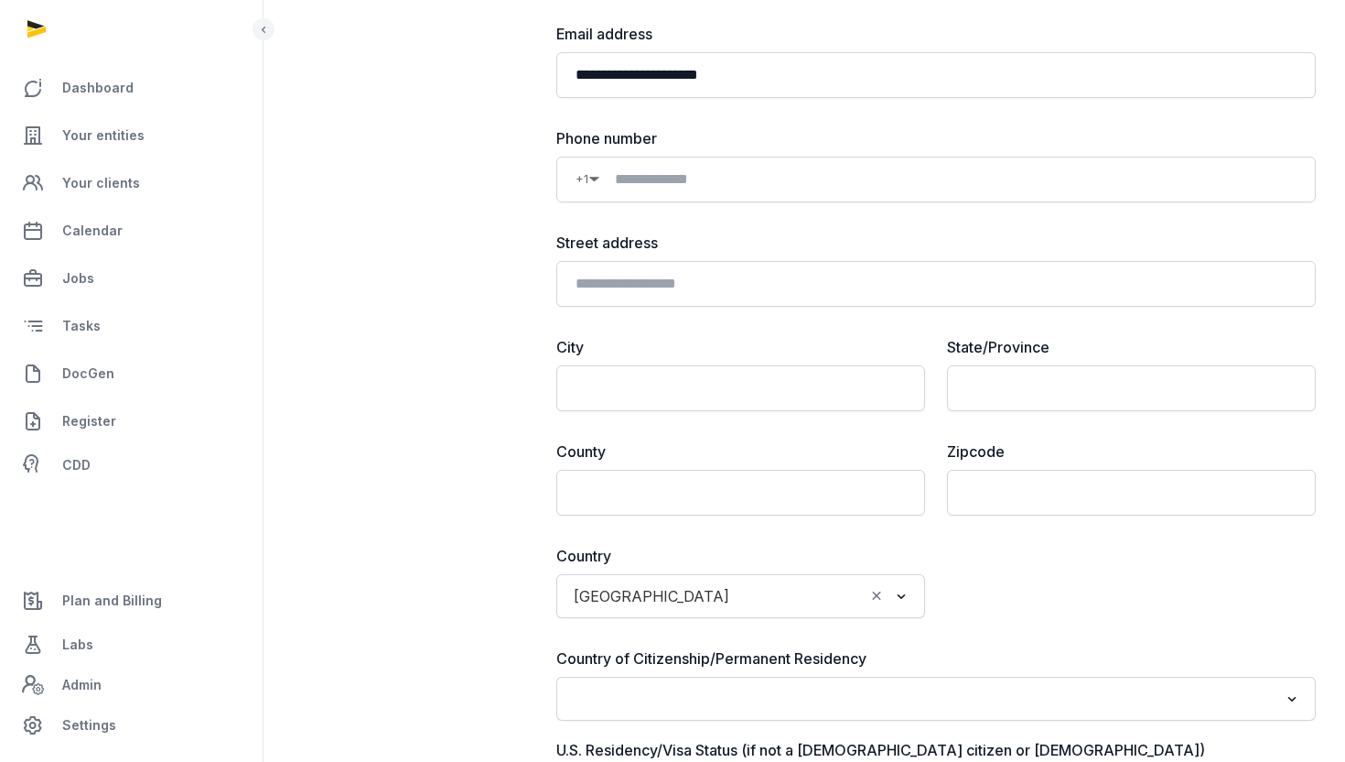
scroll to position [0, 0]
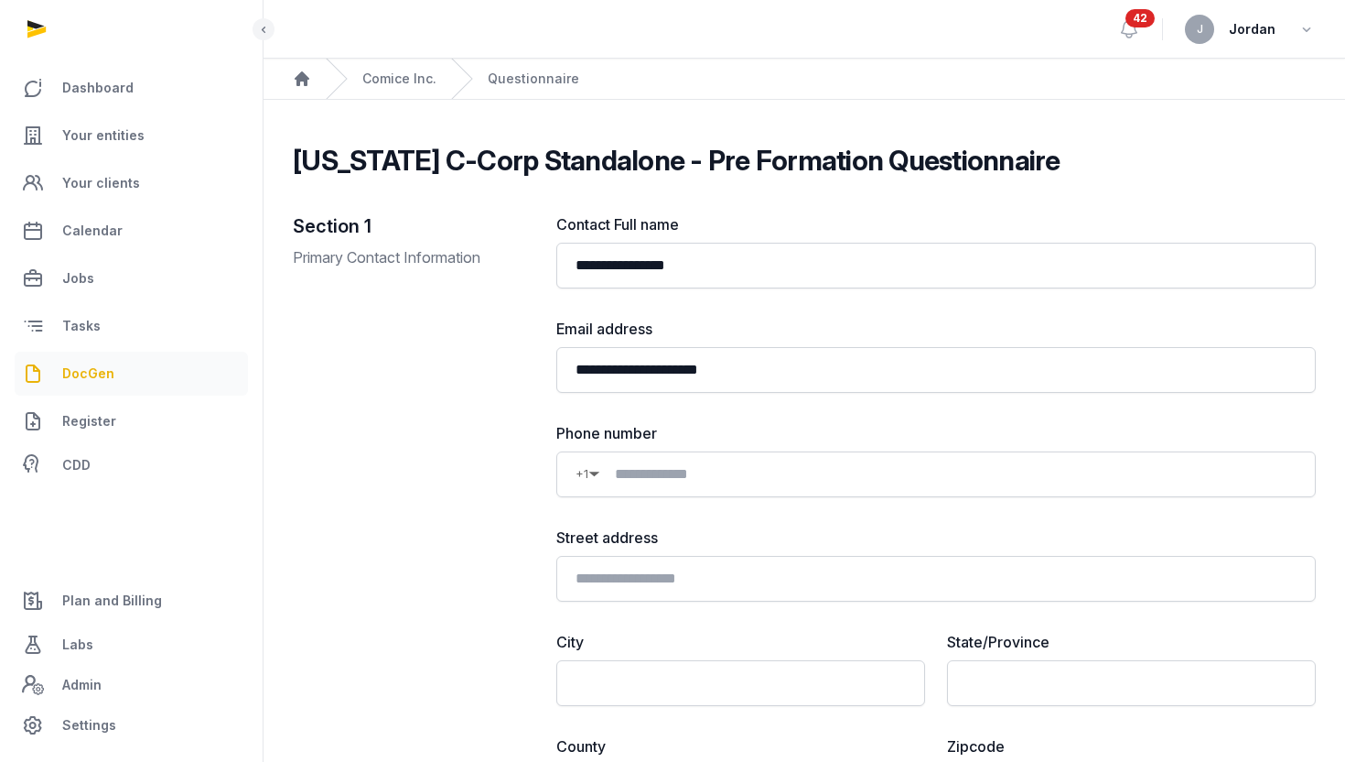
click at [154, 375] on link "DocGen" at bounding box center [131, 373] width 233 height 44
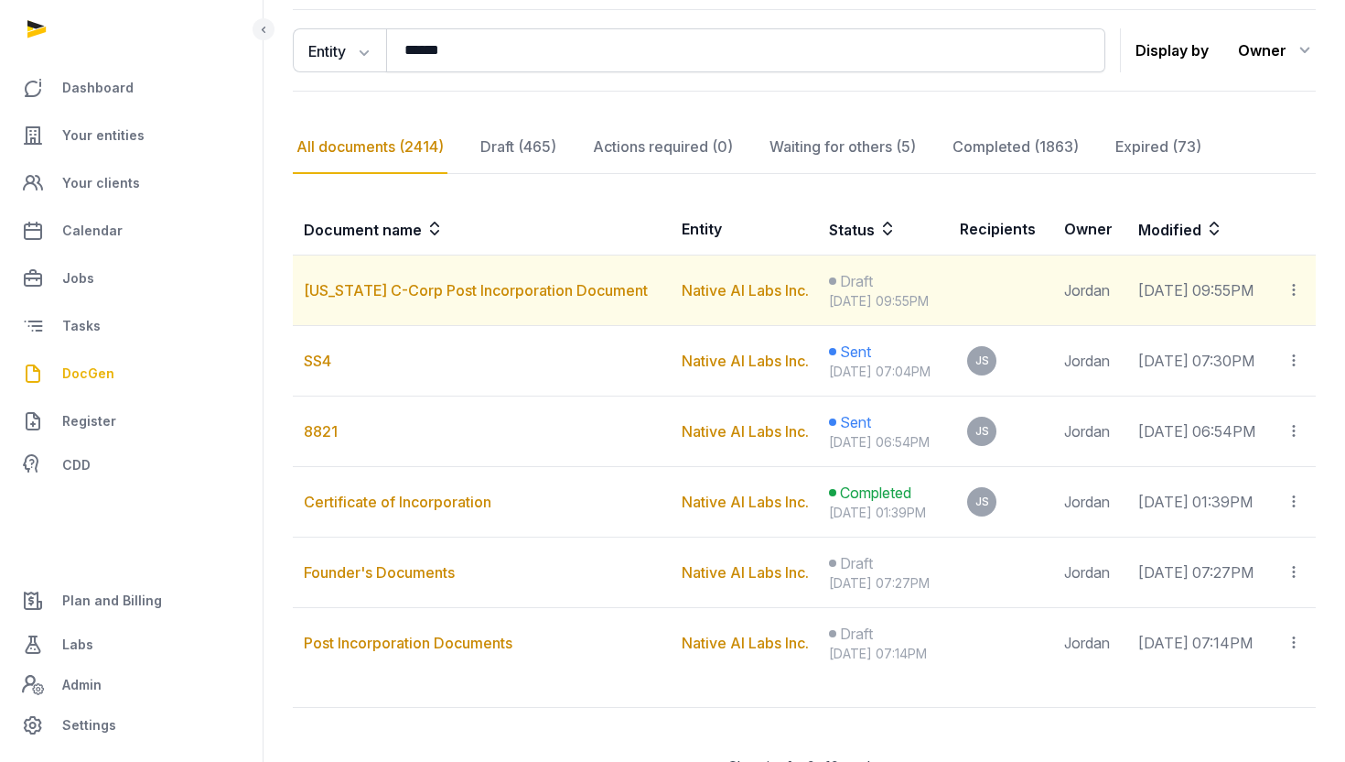
scroll to position [212, 0]
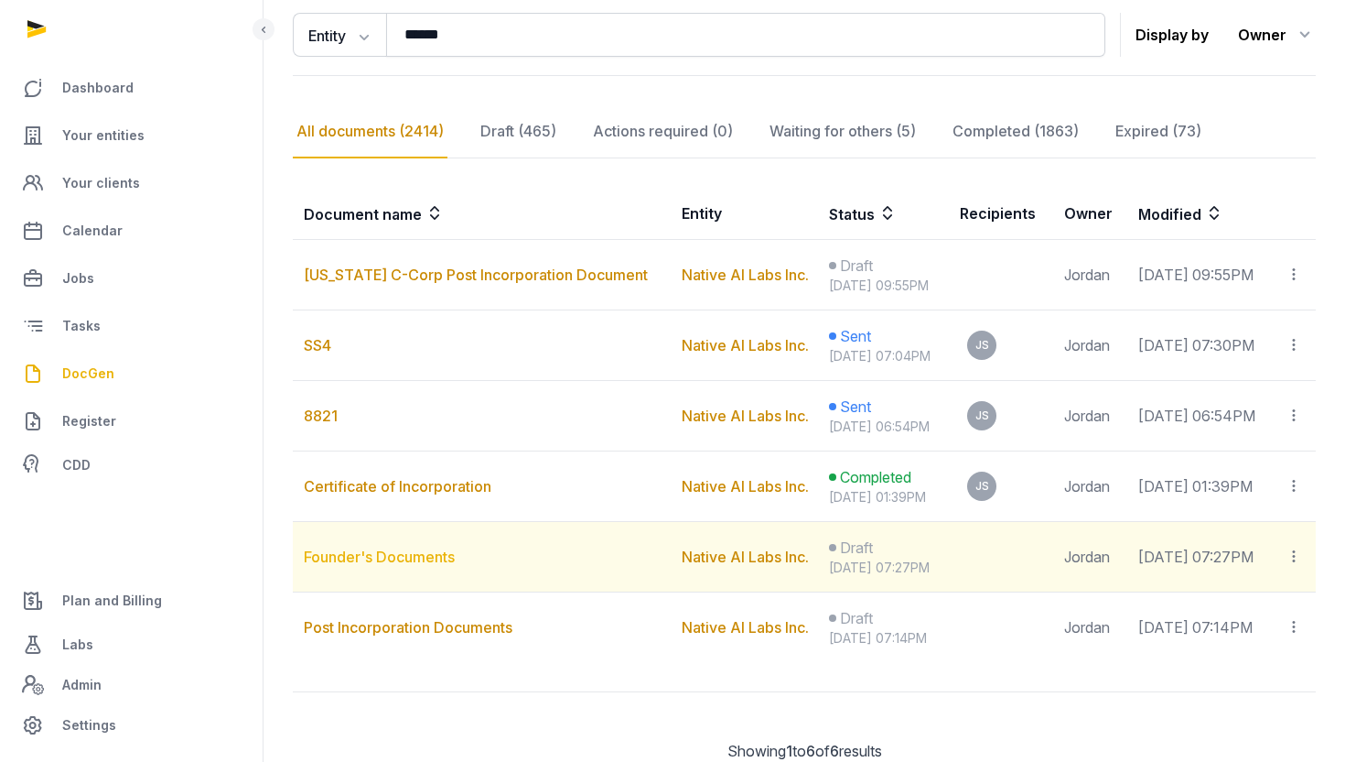
click at [413, 566] on link "Founder's Documents" at bounding box center [379, 556] width 151 height 18
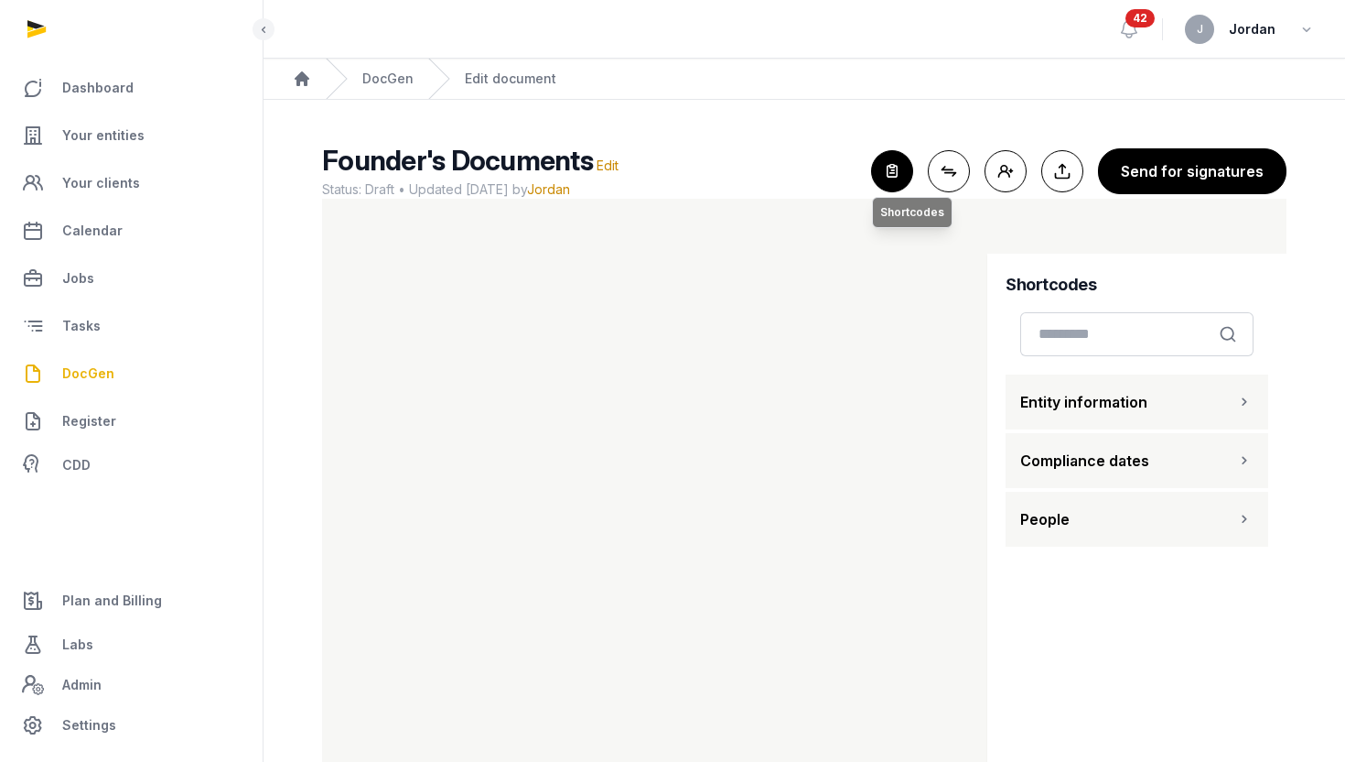
click at [899, 159] on icon "button" at bounding box center [892, 171] width 40 height 40
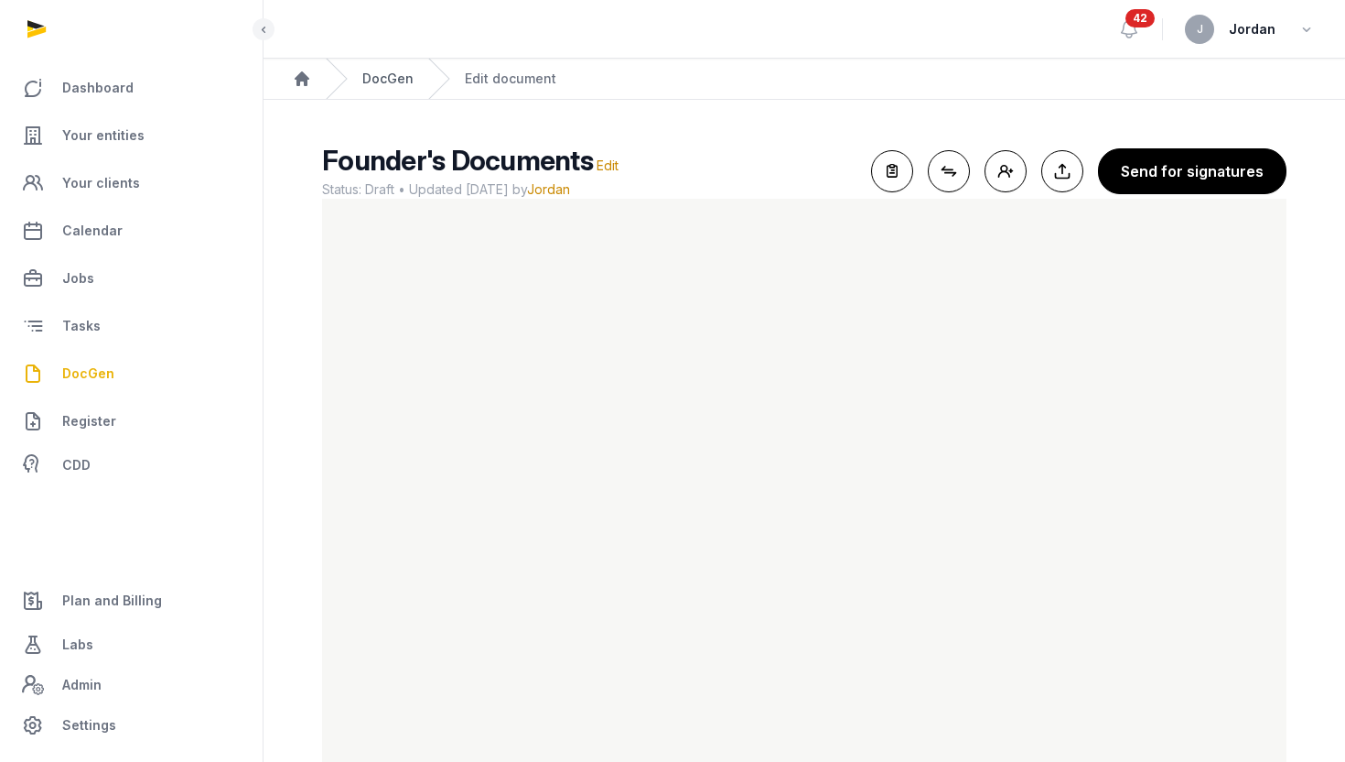
click at [397, 79] on link "DocGen" at bounding box center [387, 79] width 51 height 18
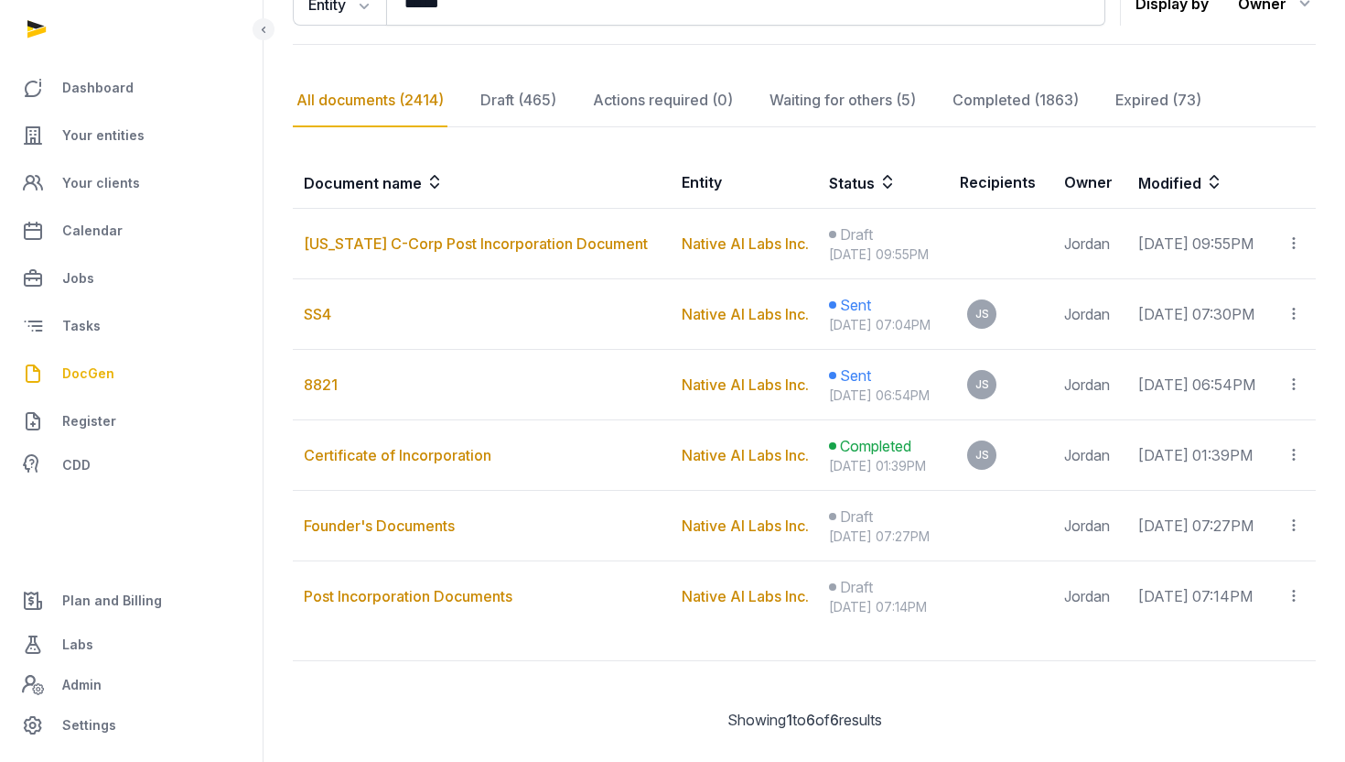
scroll to position [269, 0]
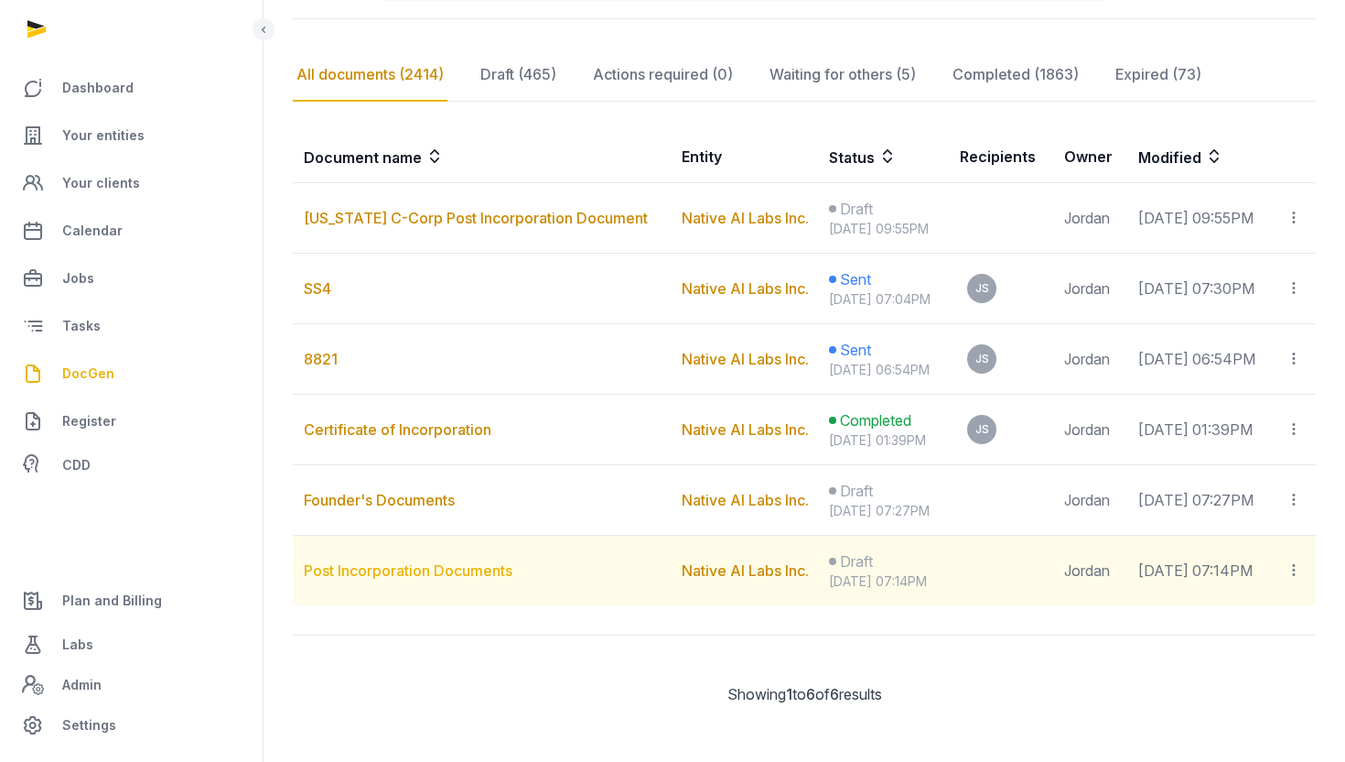
click at [497, 579] on link "Post Incorporation Documents" at bounding box center [408, 570] width 209 height 18
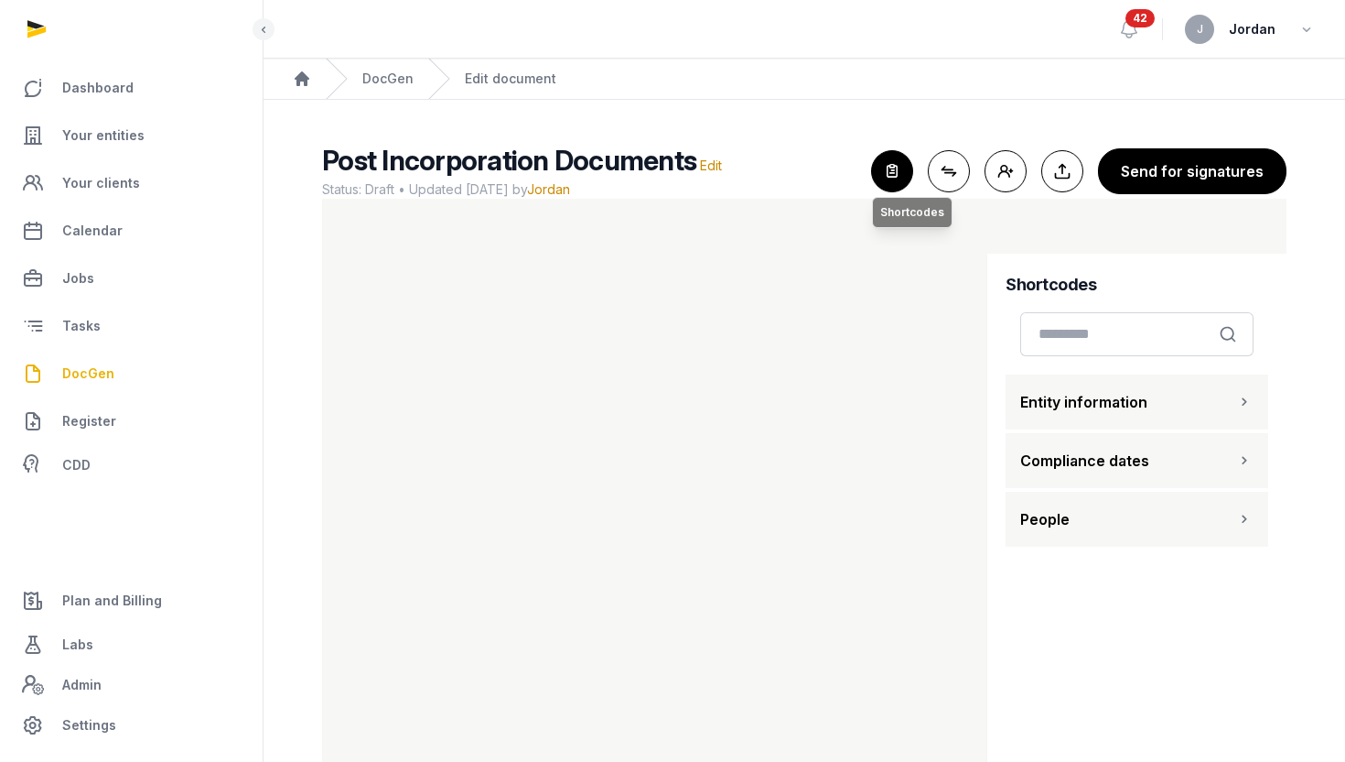
click at [905, 168] on icon "button" at bounding box center [892, 171] width 40 height 40
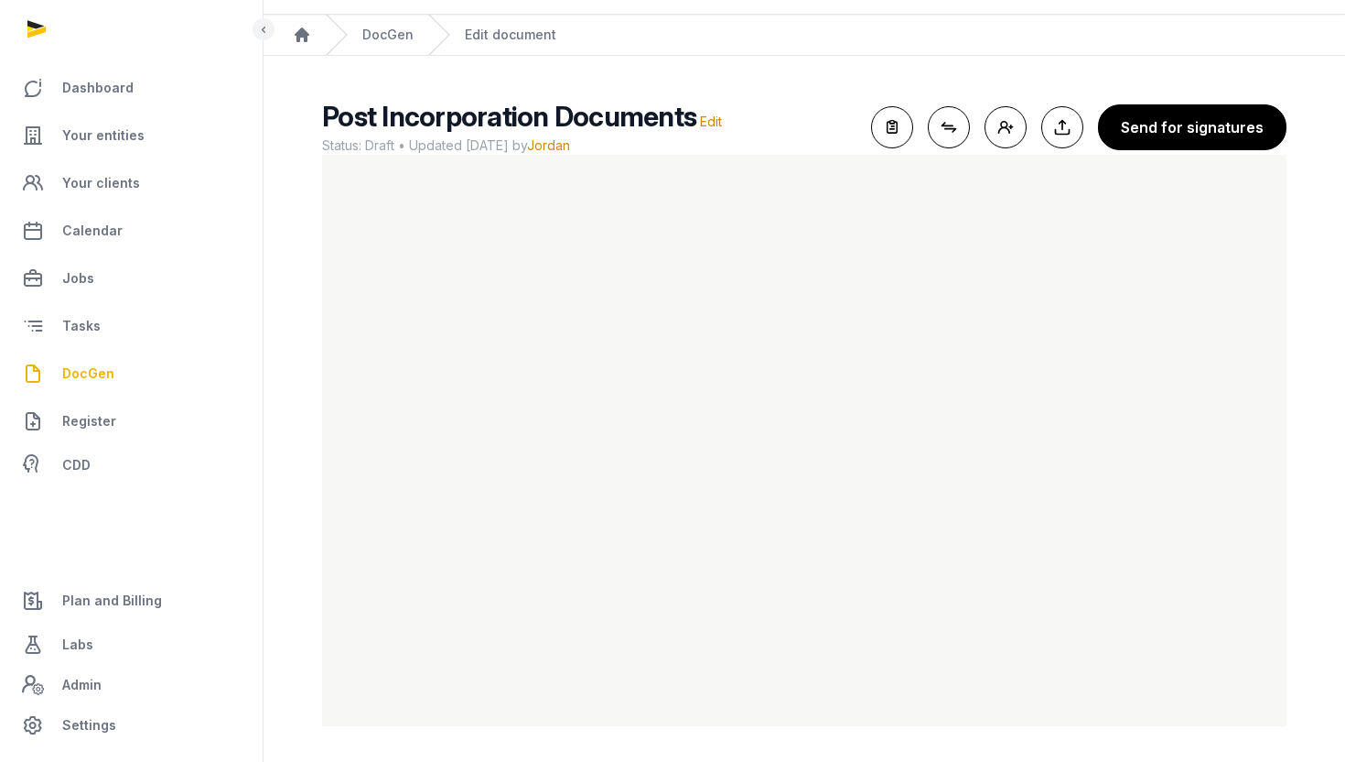
scroll to position [45, 0]
